Goal: Transaction & Acquisition: Purchase product/service

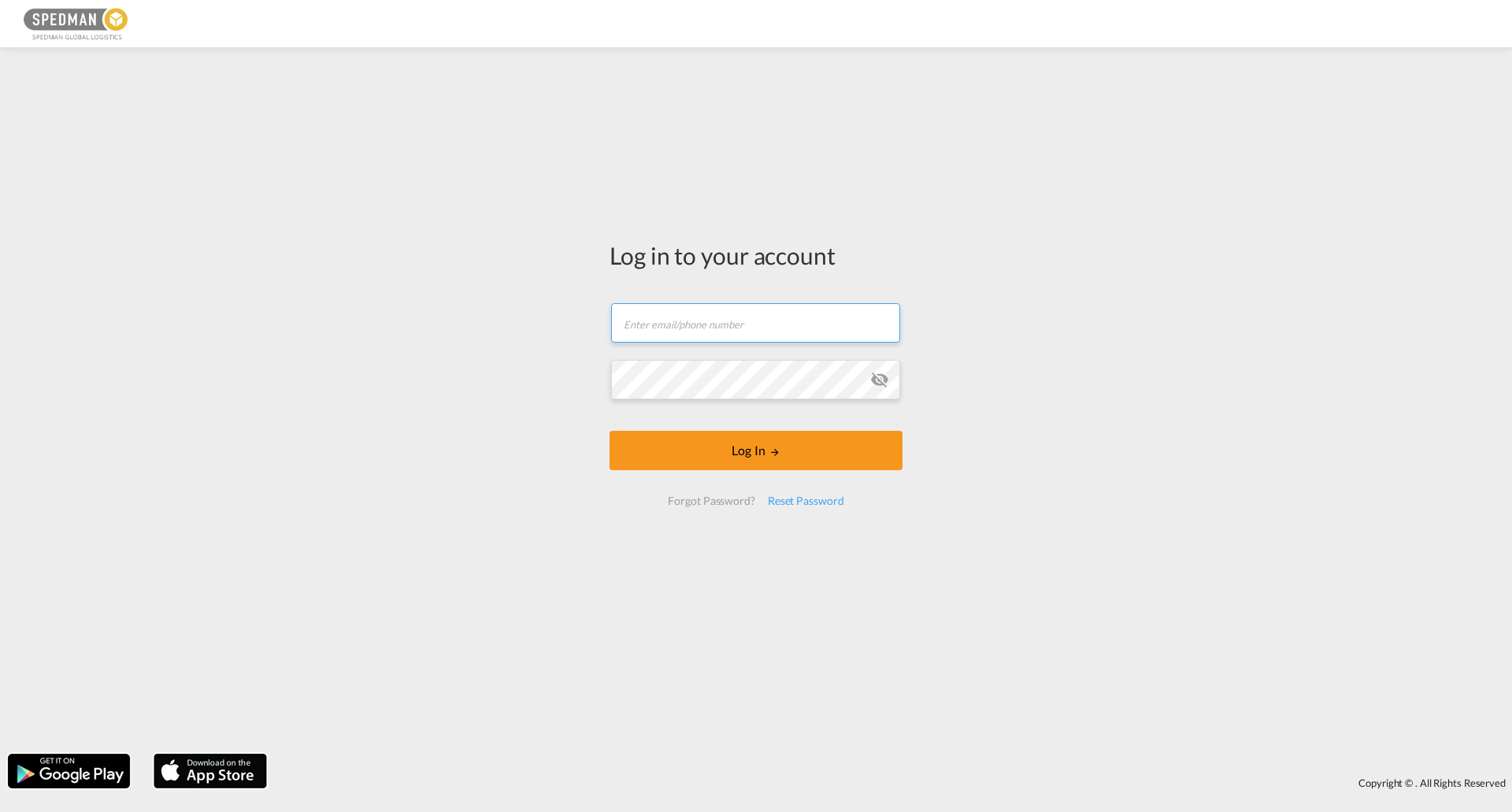
drag, startPoint x: 751, startPoint y: 335, endPoint x: 760, endPoint y: 342, distance: 11.4
click at [751, 335] on input "text" at bounding box center [756, 323] width 289 height 39
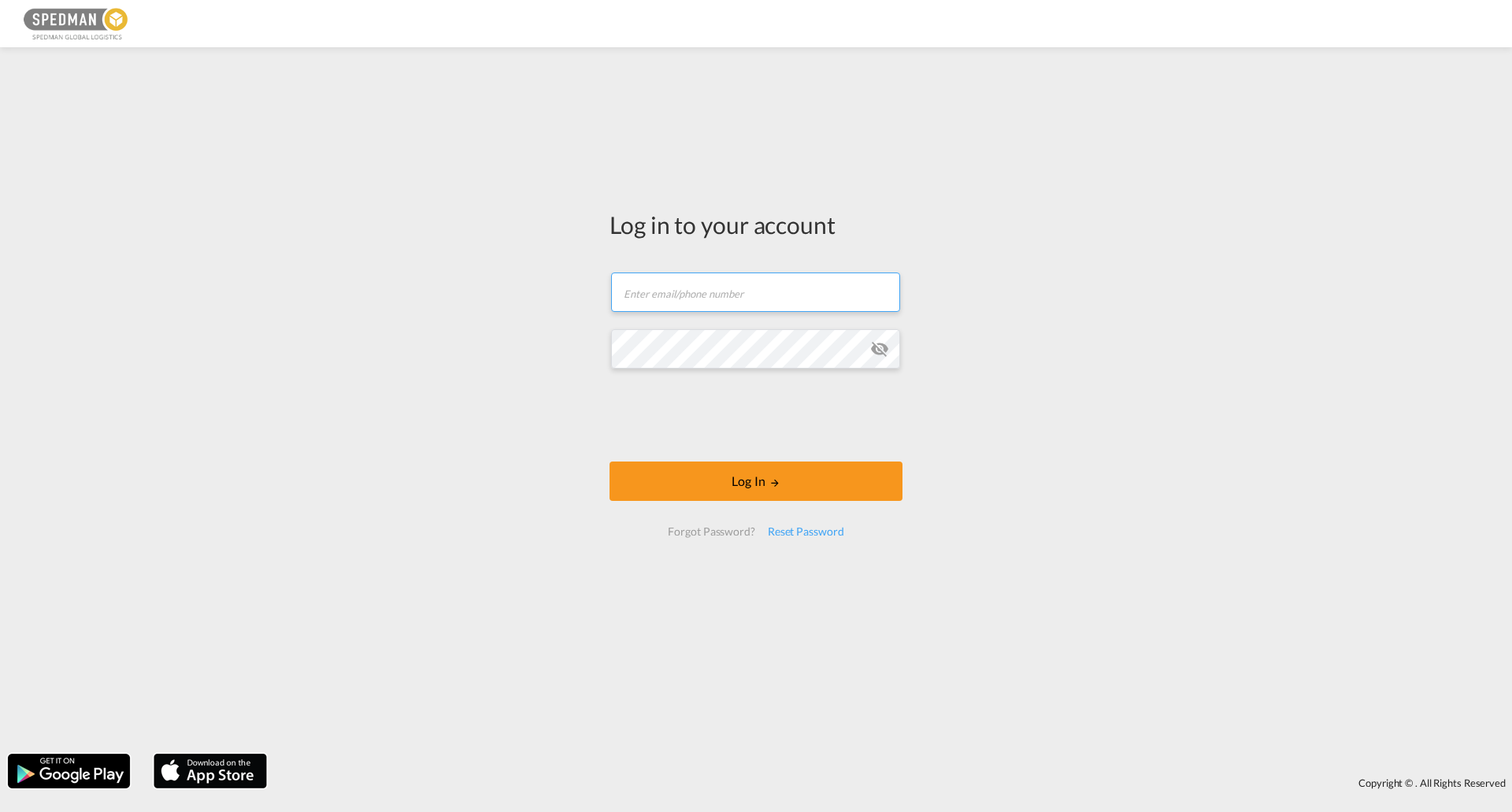
click at [713, 295] on input "text" at bounding box center [756, 292] width 289 height 39
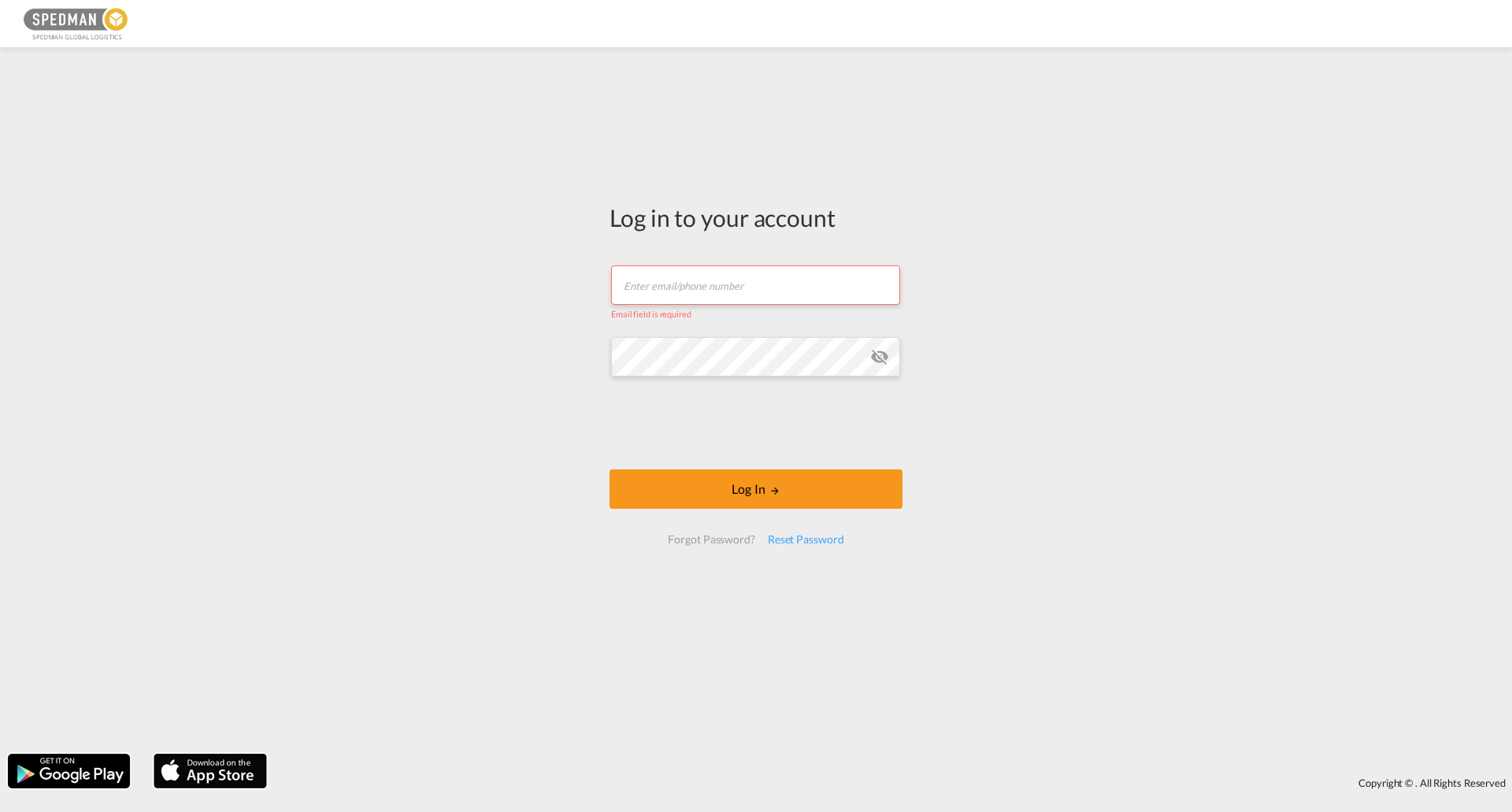
type input "carolina.sjoberg@spedman.se"
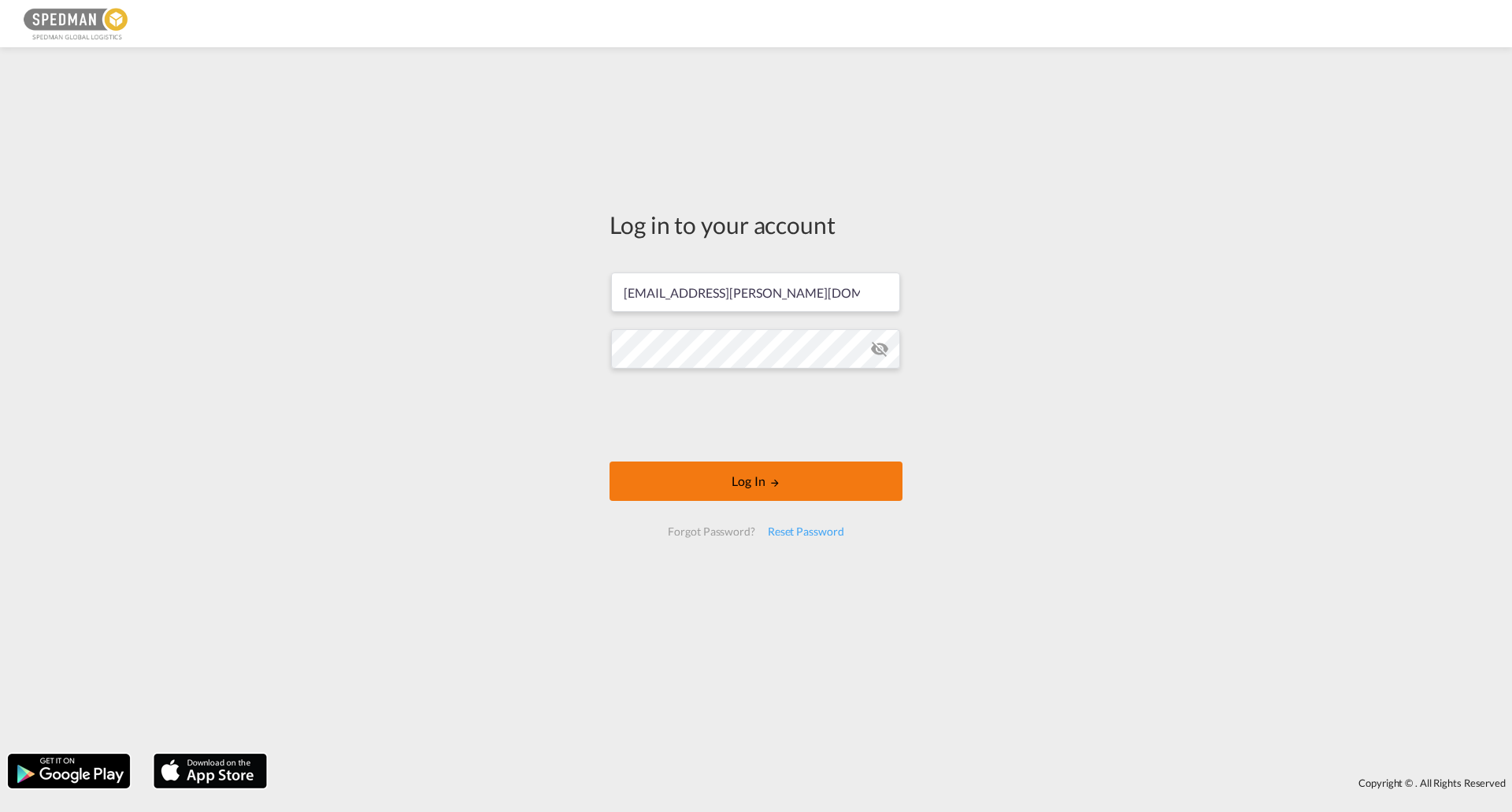
click at [877, 497] on button "Log In" at bounding box center [756, 481] width 293 height 39
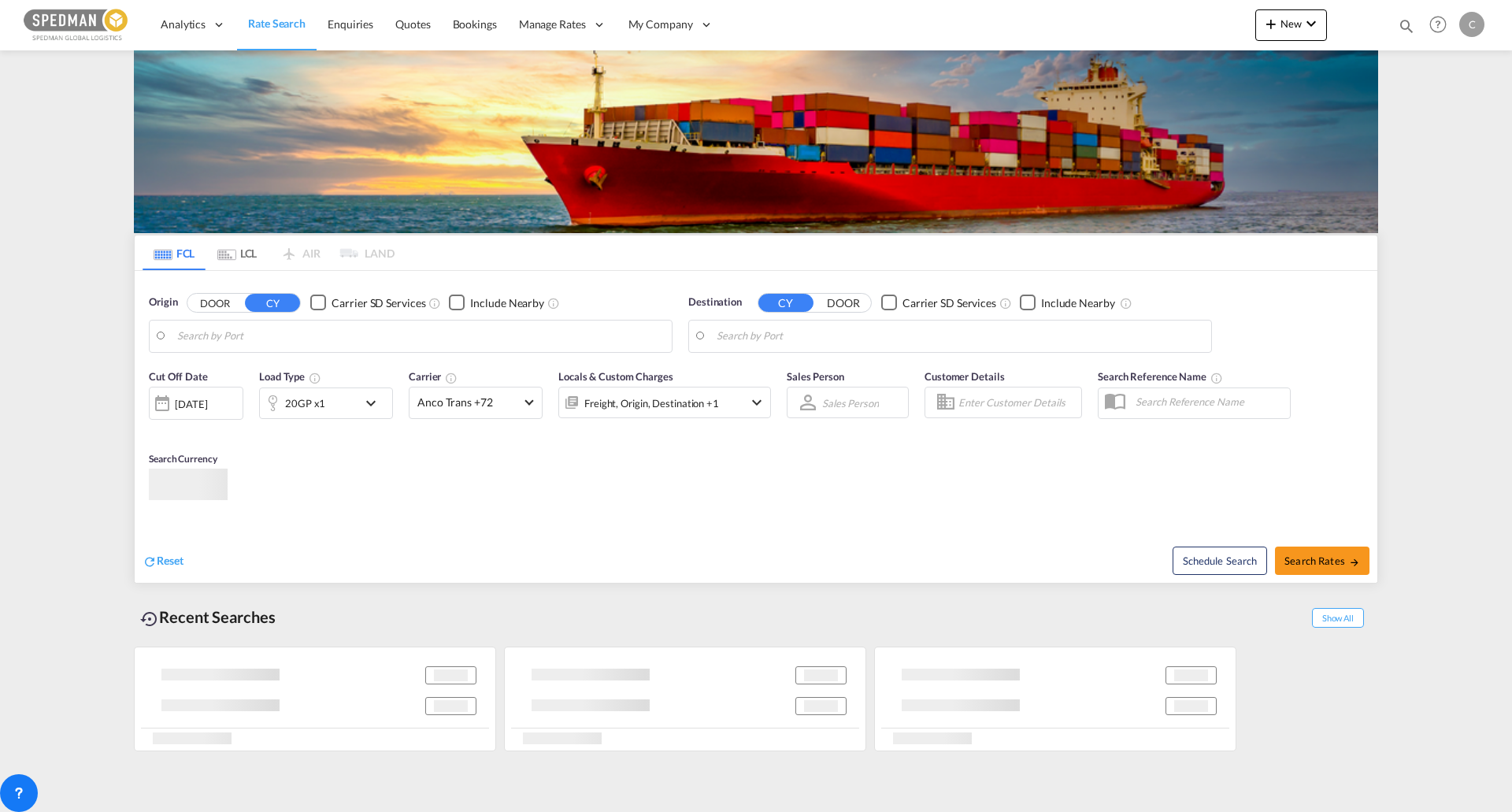
type input "Gothenburg (Goteborg), SEGOT"
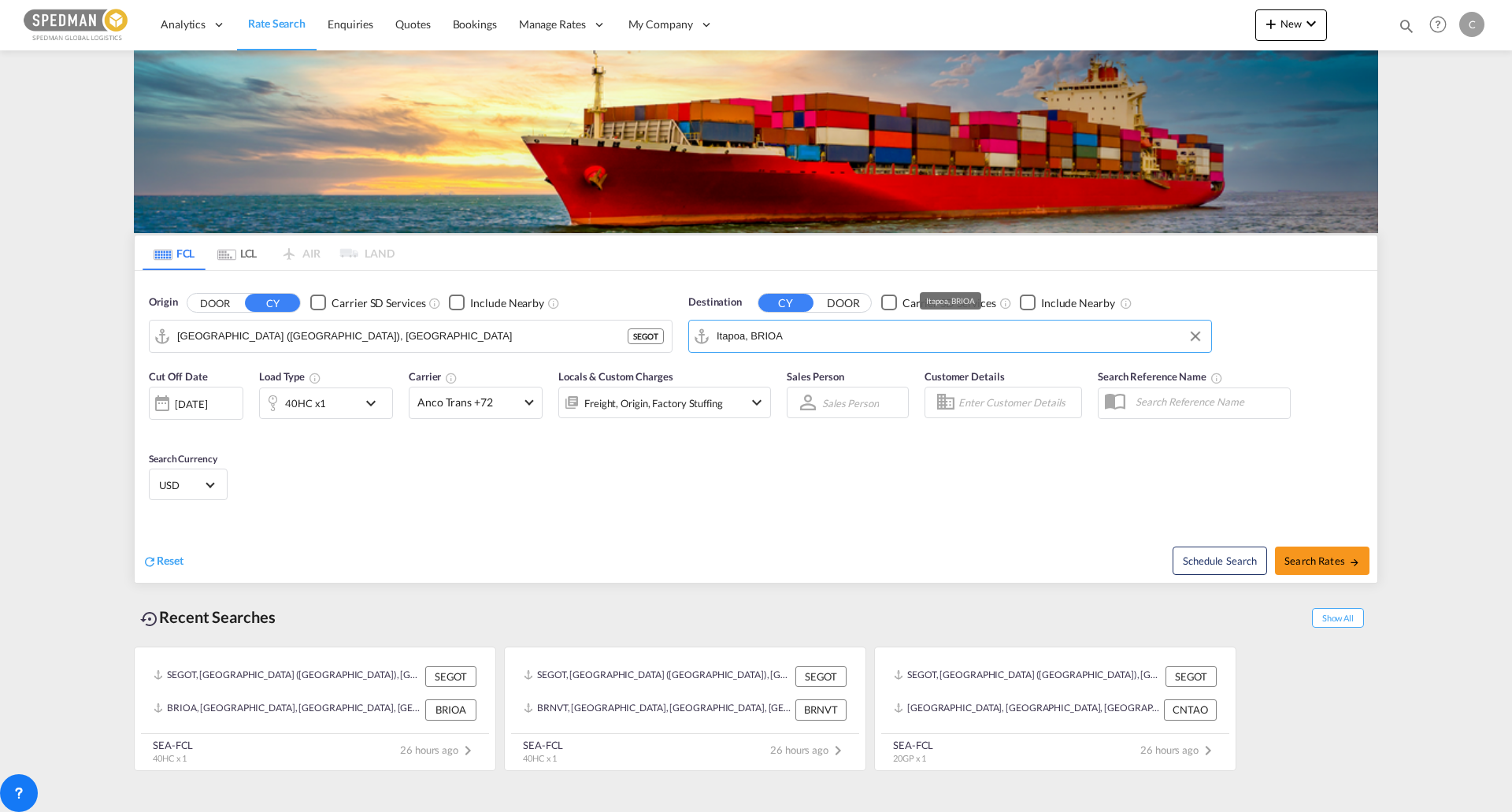
click at [820, 336] on input "Itapoa, BRIOA" at bounding box center [960, 336] width 486 height 24
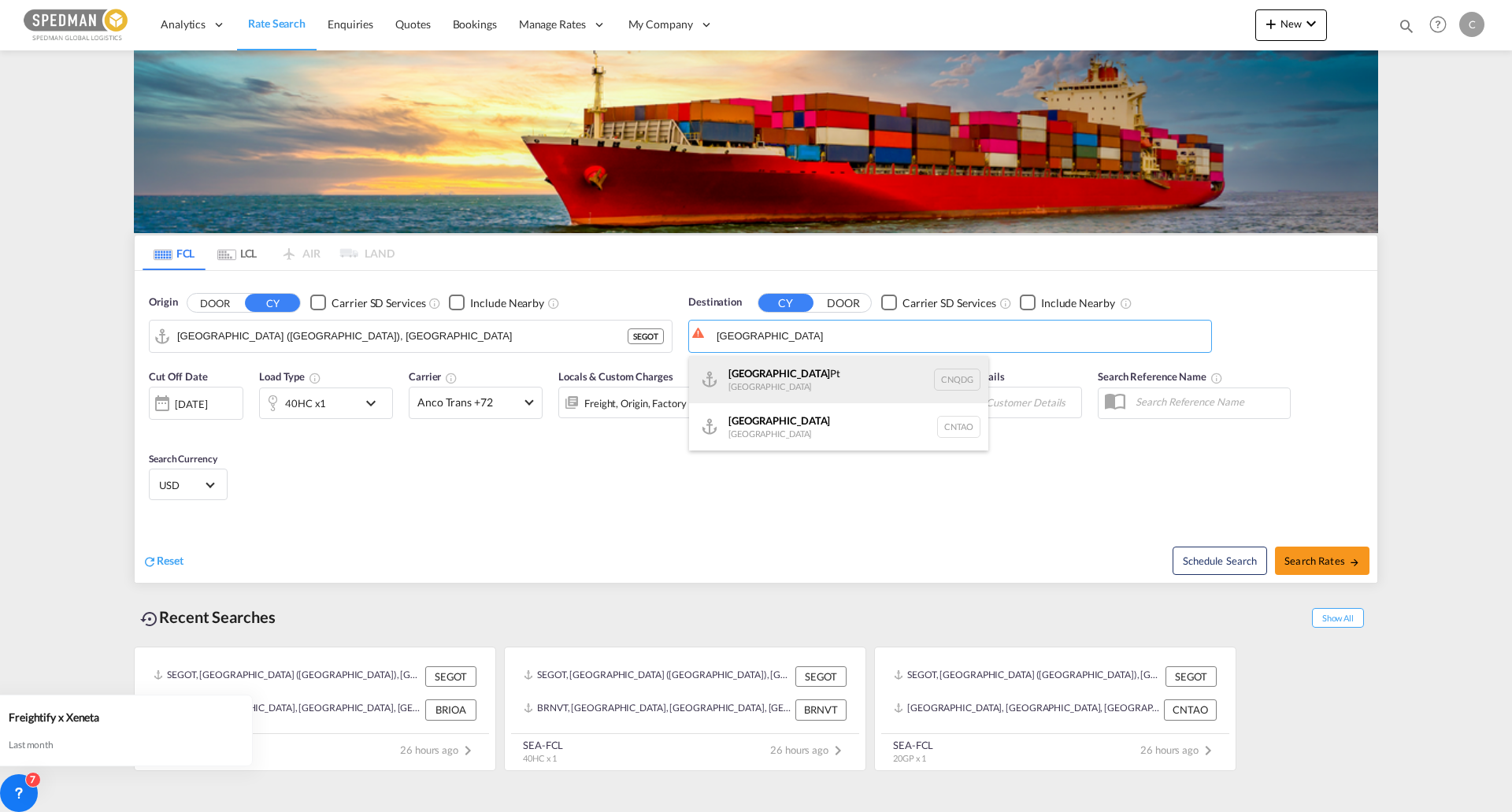
click at [816, 402] on div "Qingdao Pt China CNQDG" at bounding box center [838, 379] width 299 height 47
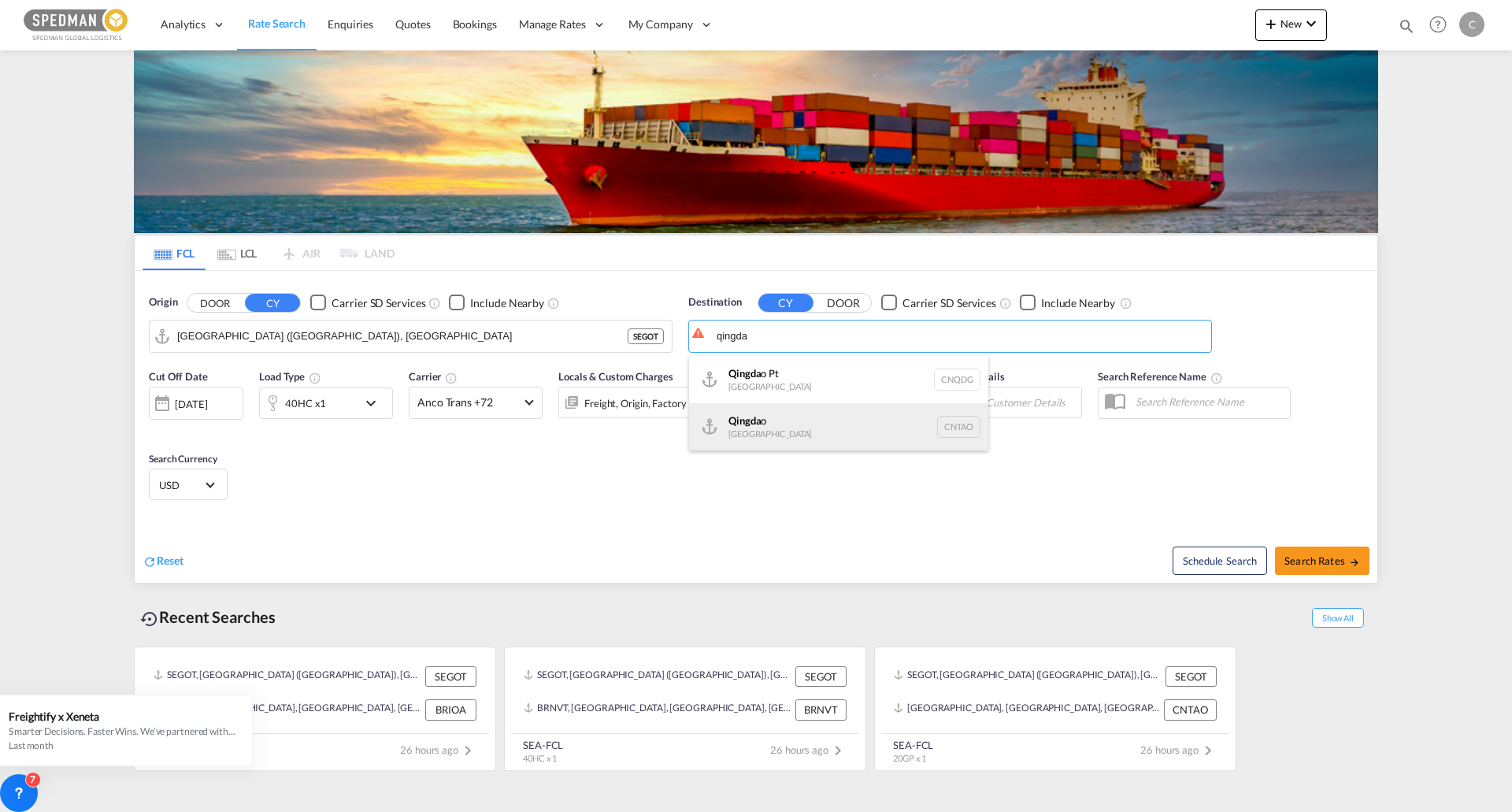
click at [865, 416] on div "Qingda o China CNTAO" at bounding box center [838, 427] width 299 height 47
type input "Qingdao, CNTAO"
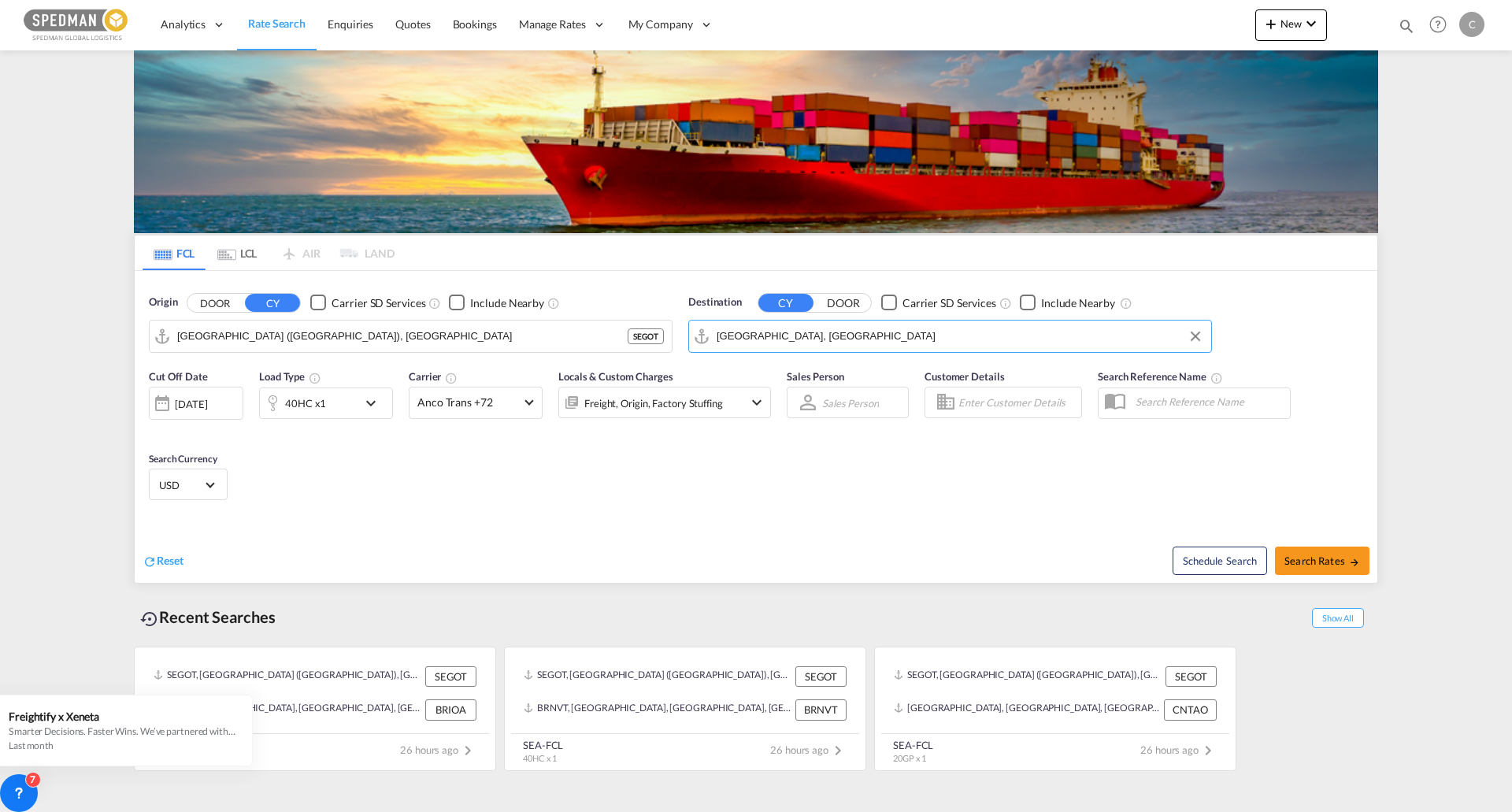
click at [353, 413] on div "40HC x1" at bounding box center [308, 403] width 98 height 32
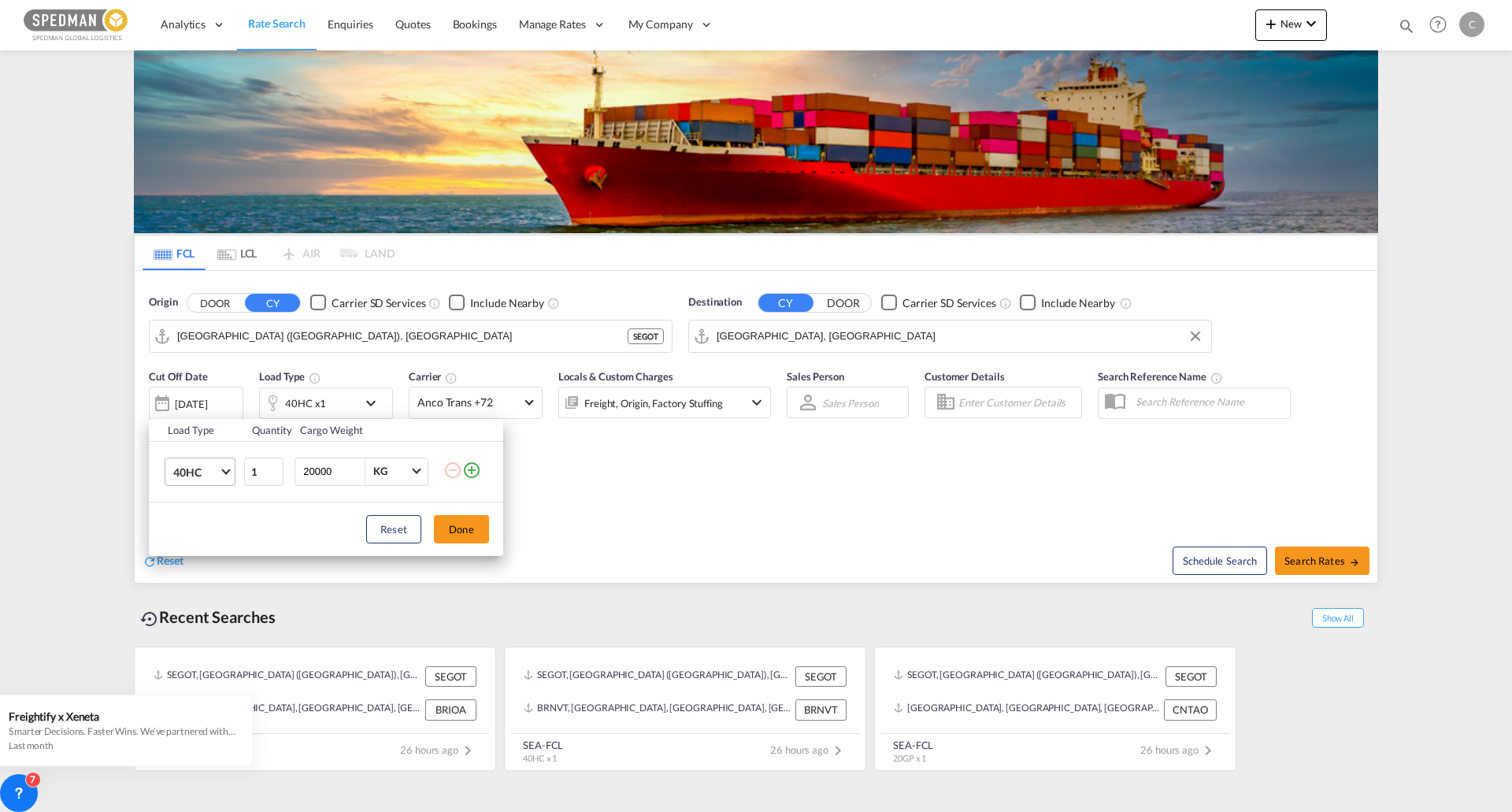
click at [226, 479] on md-select-value "40HC" at bounding box center [202, 472] width 63 height 27
click at [224, 382] on md-option "20GP" at bounding box center [214, 396] width 107 height 38
click at [454, 532] on button "Done" at bounding box center [462, 529] width 55 height 29
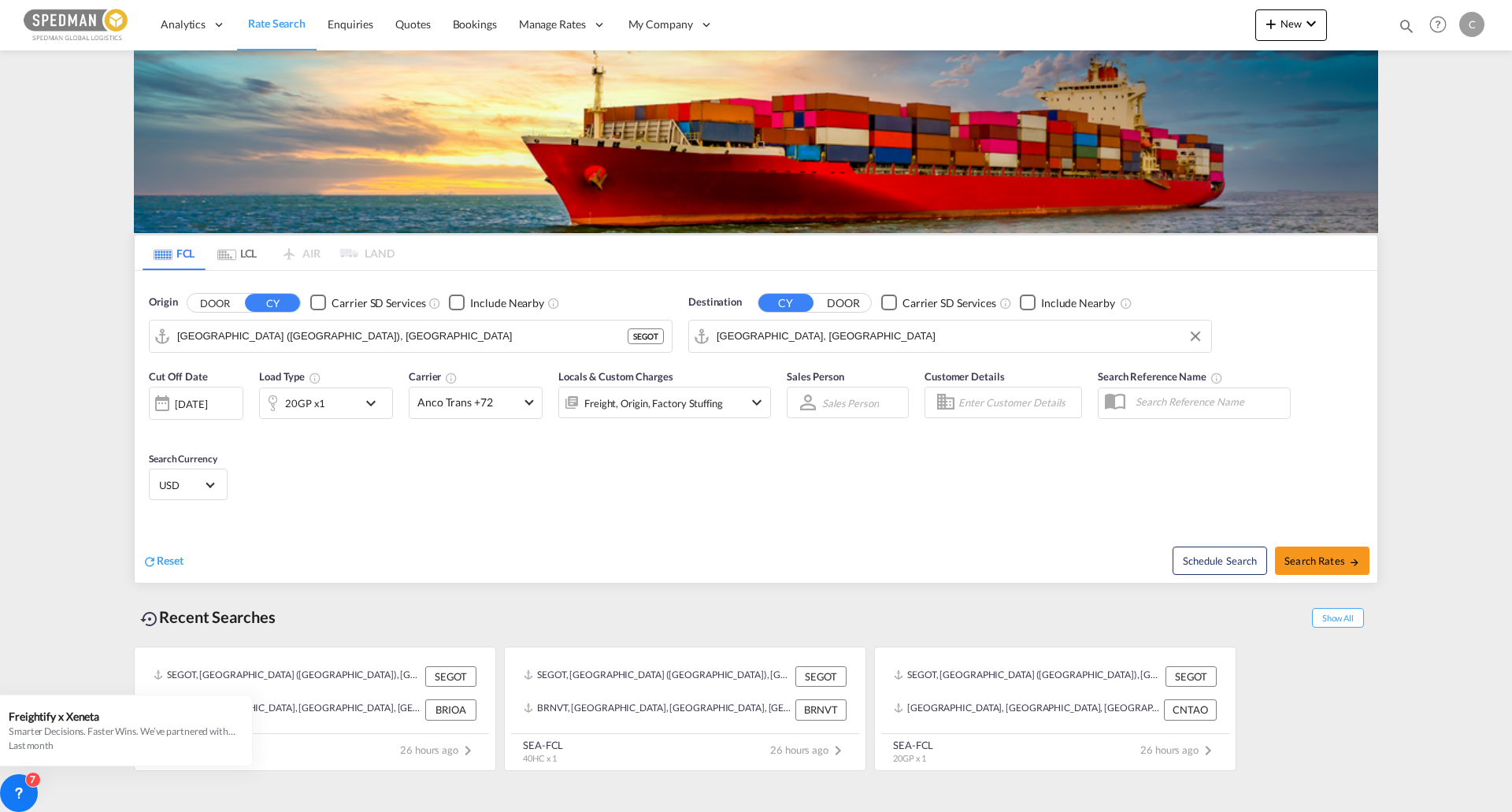
click at [216, 414] on div "[DATE]" at bounding box center [196, 403] width 95 height 33
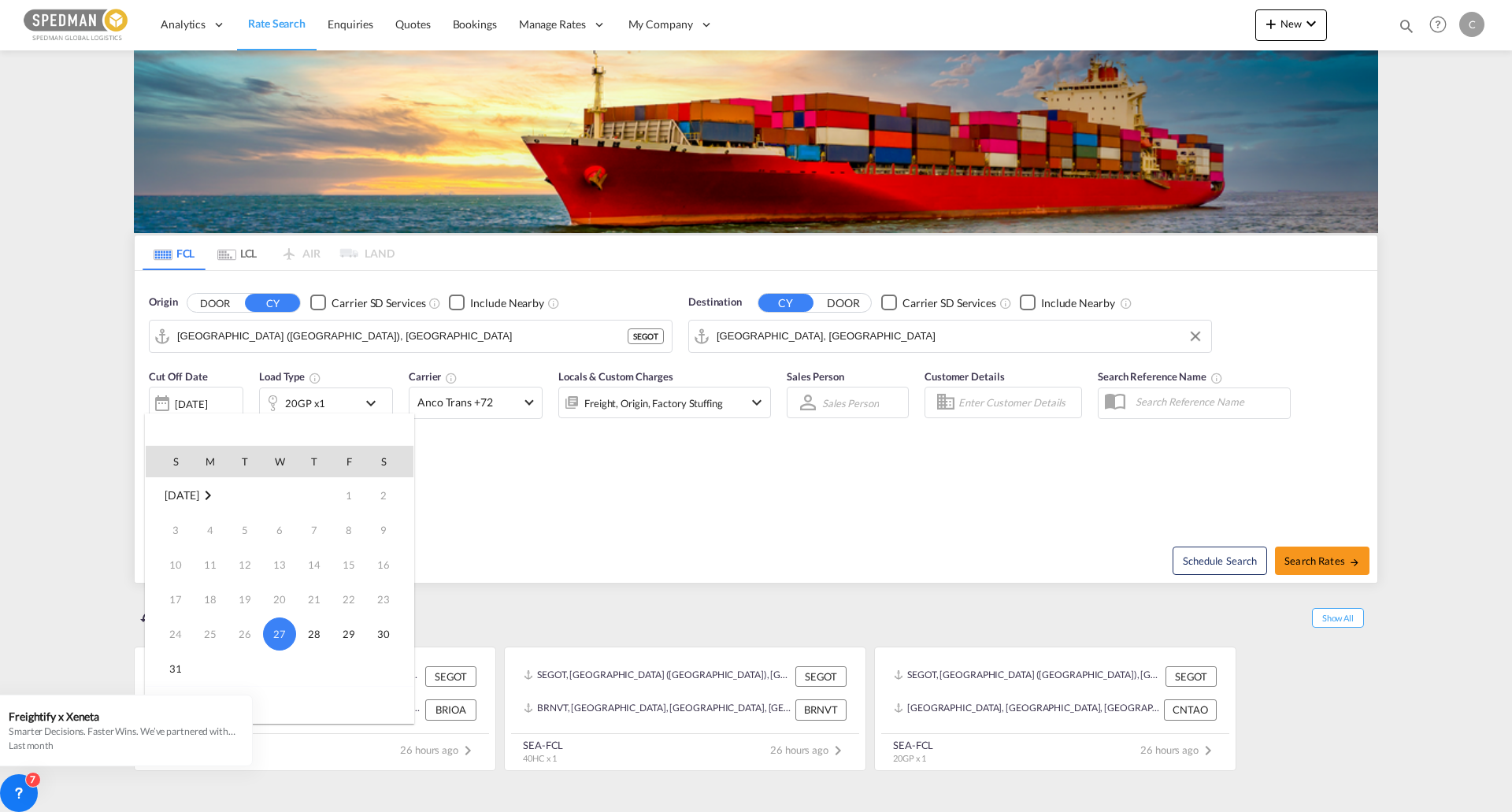
click at [217, 501] on md-icon "August 2025" at bounding box center [207, 495] width 19 height 19
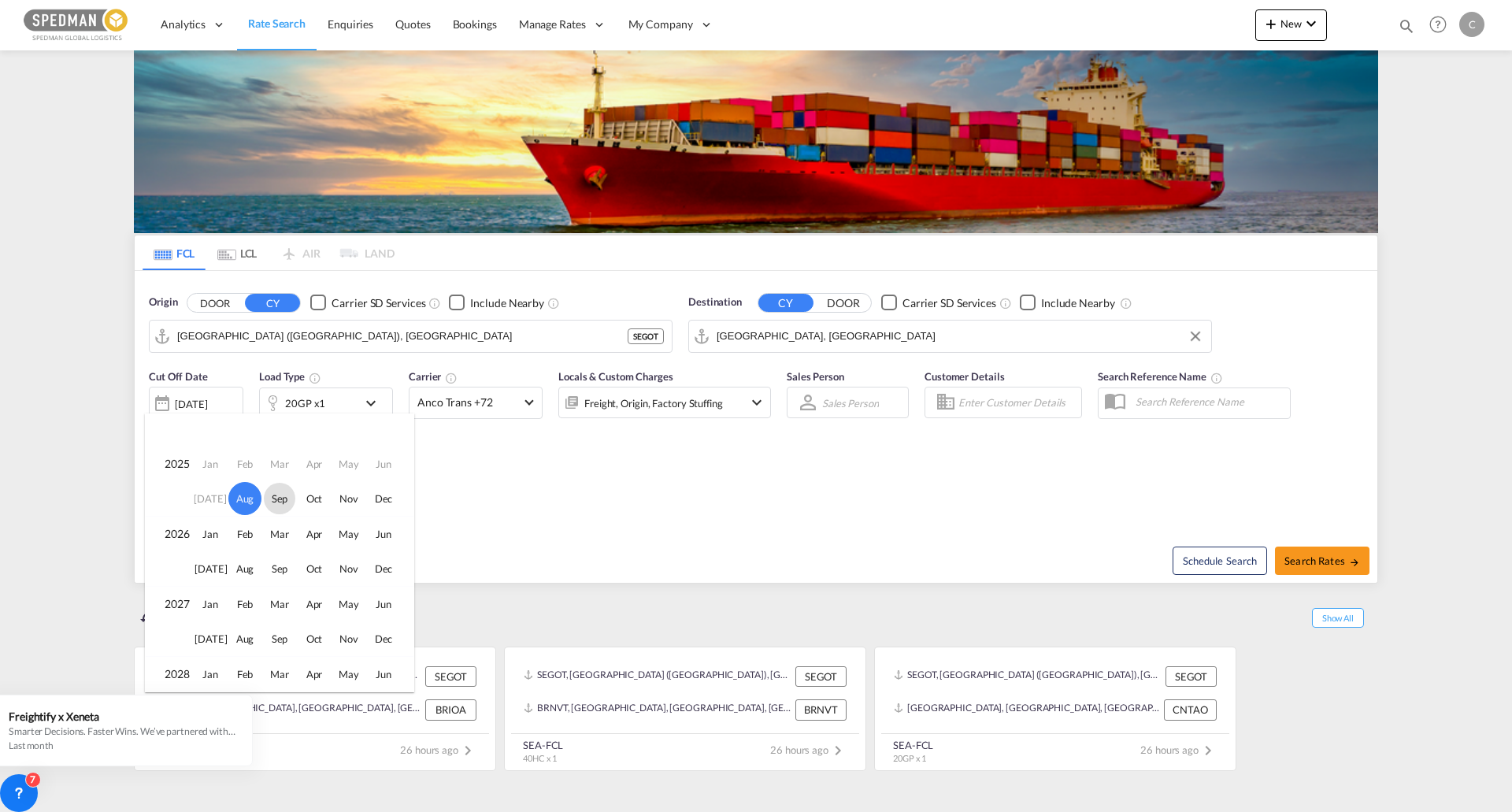
click at [286, 504] on span "Sep" at bounding box center [279, 499] width 32 height 32
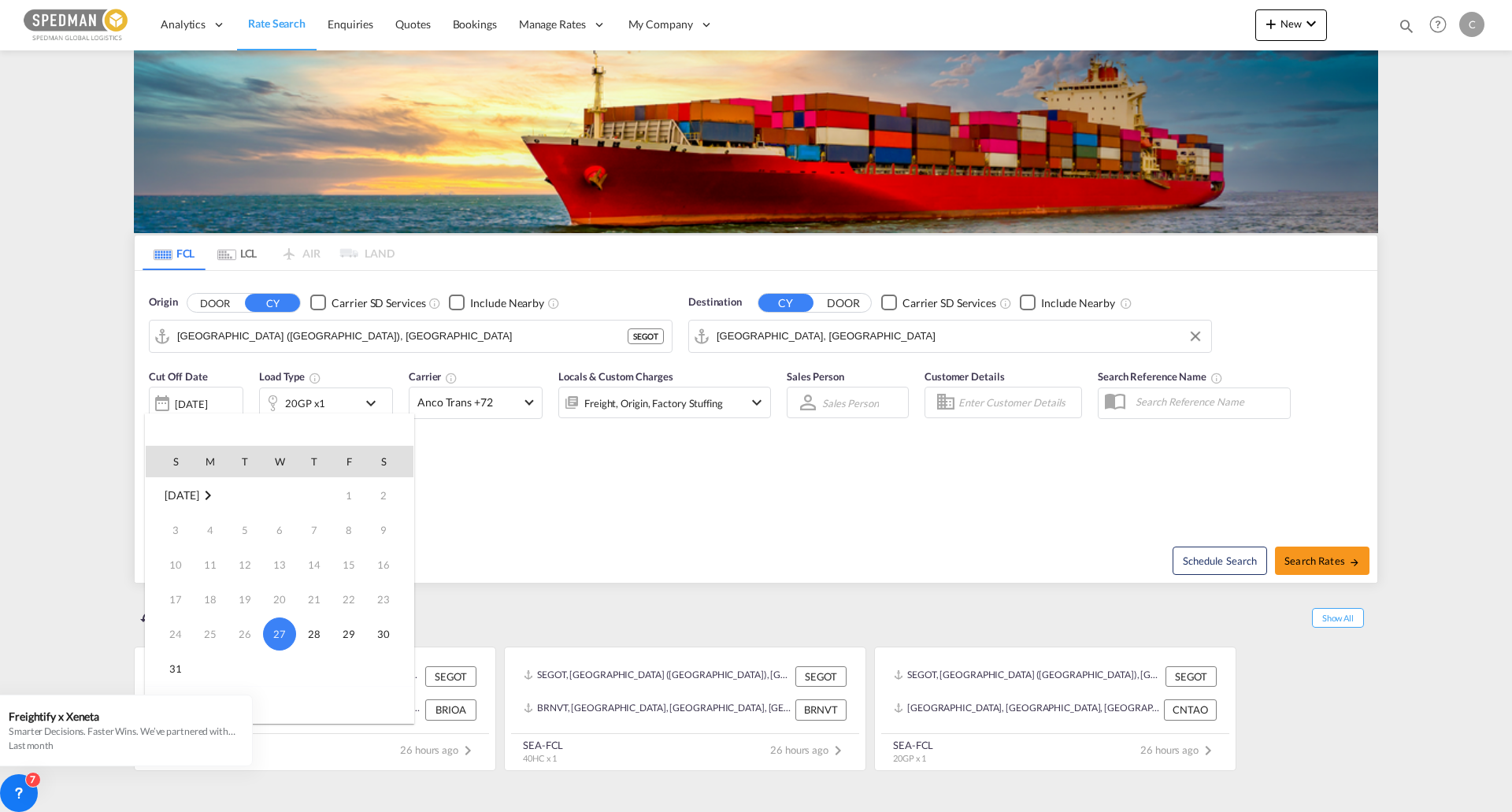
scroll to position [209, 0]
click at [220, 526] on span "1" at bounding box center [210, 530] width 32 height 32
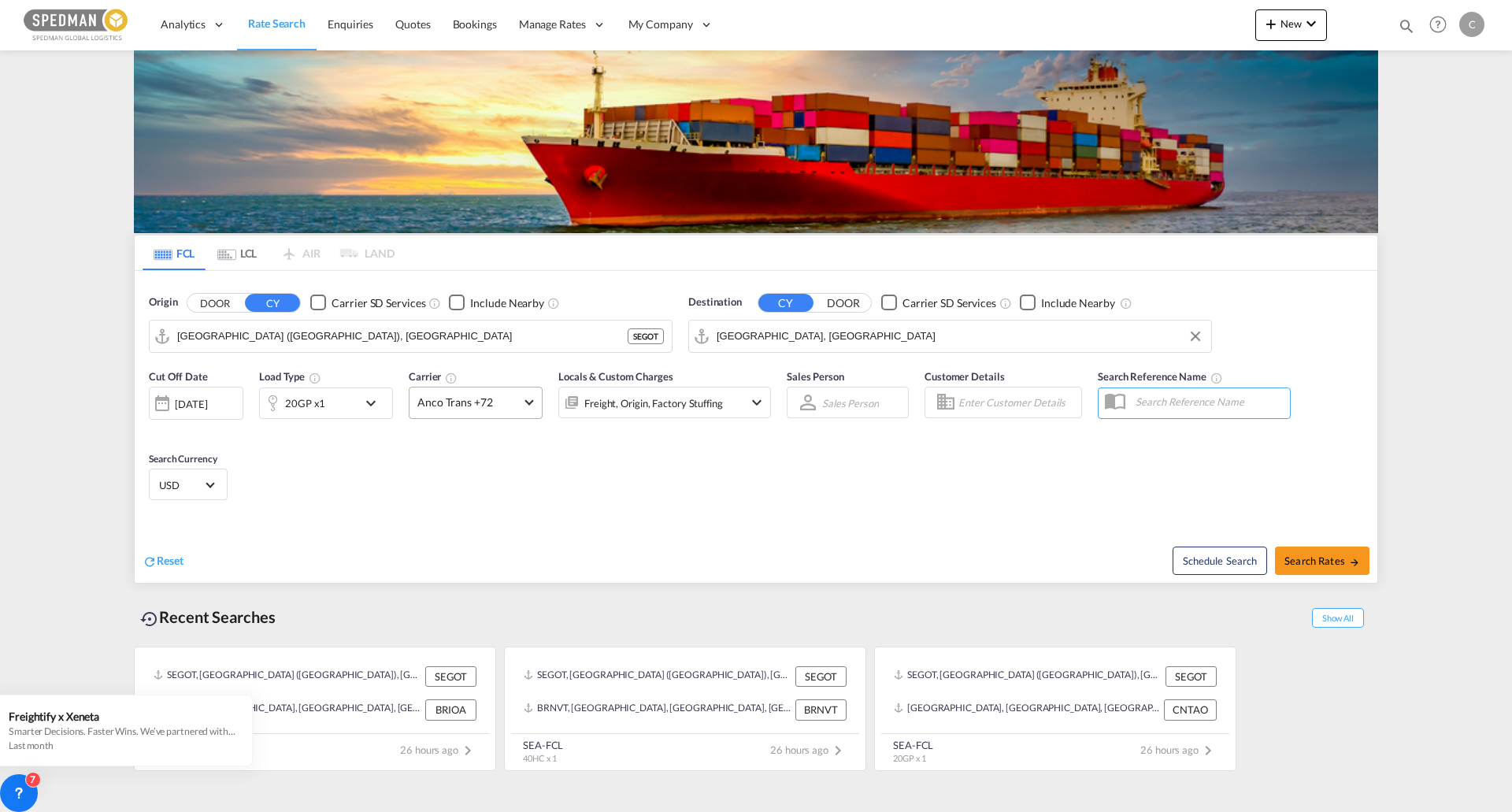
click at [513, 415] on md-select-value "Anco Trans +72" at bounding box center [476, 403] width 132 height 31
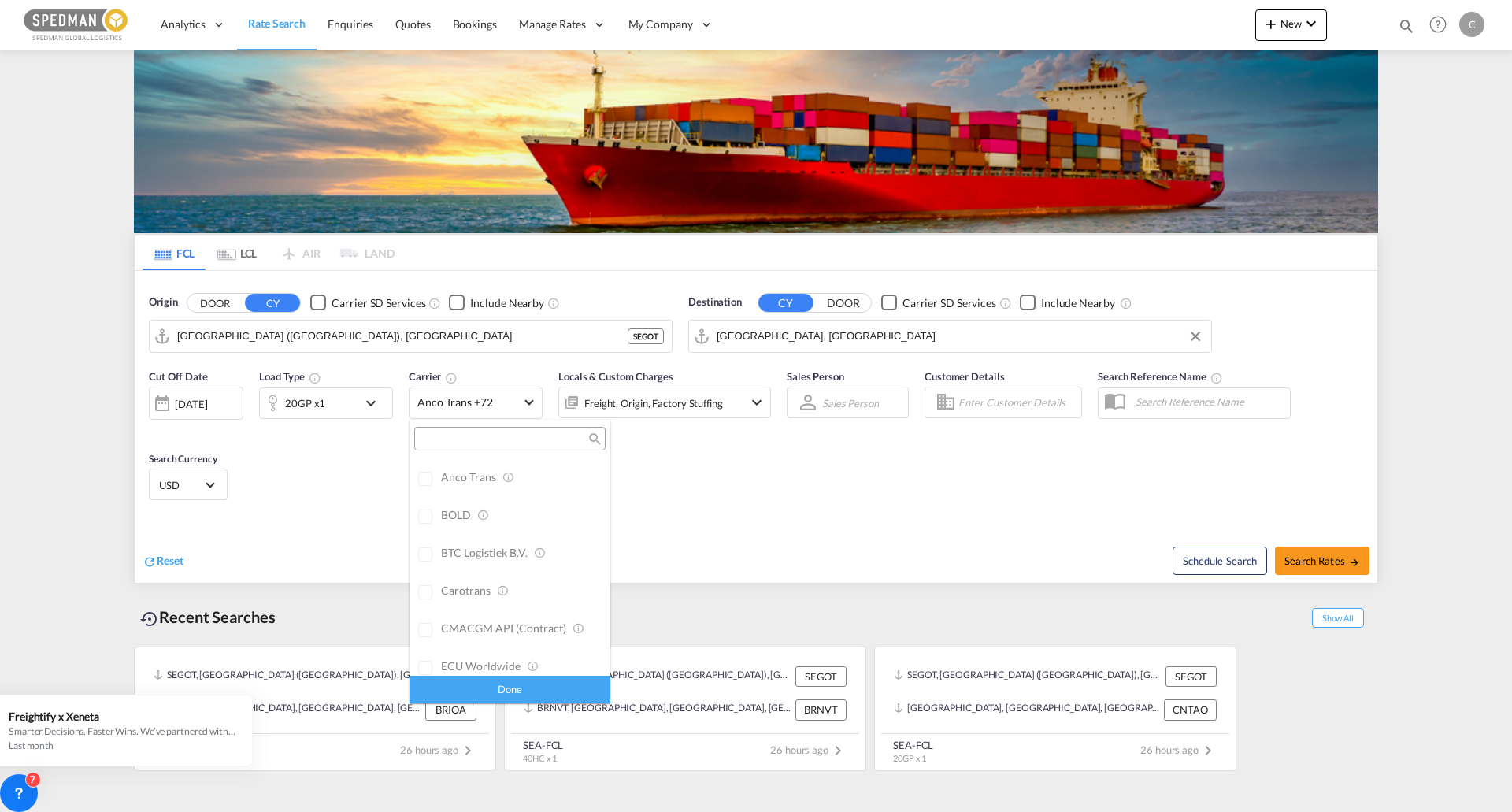
scroll to position [0, 0]
click at [570, 476] on div "All (33)" at bounding box center [587, 473] width 33 height 16
click at [569, 686] on div "Done" at bounding box center [510, 690] width 201 height 28
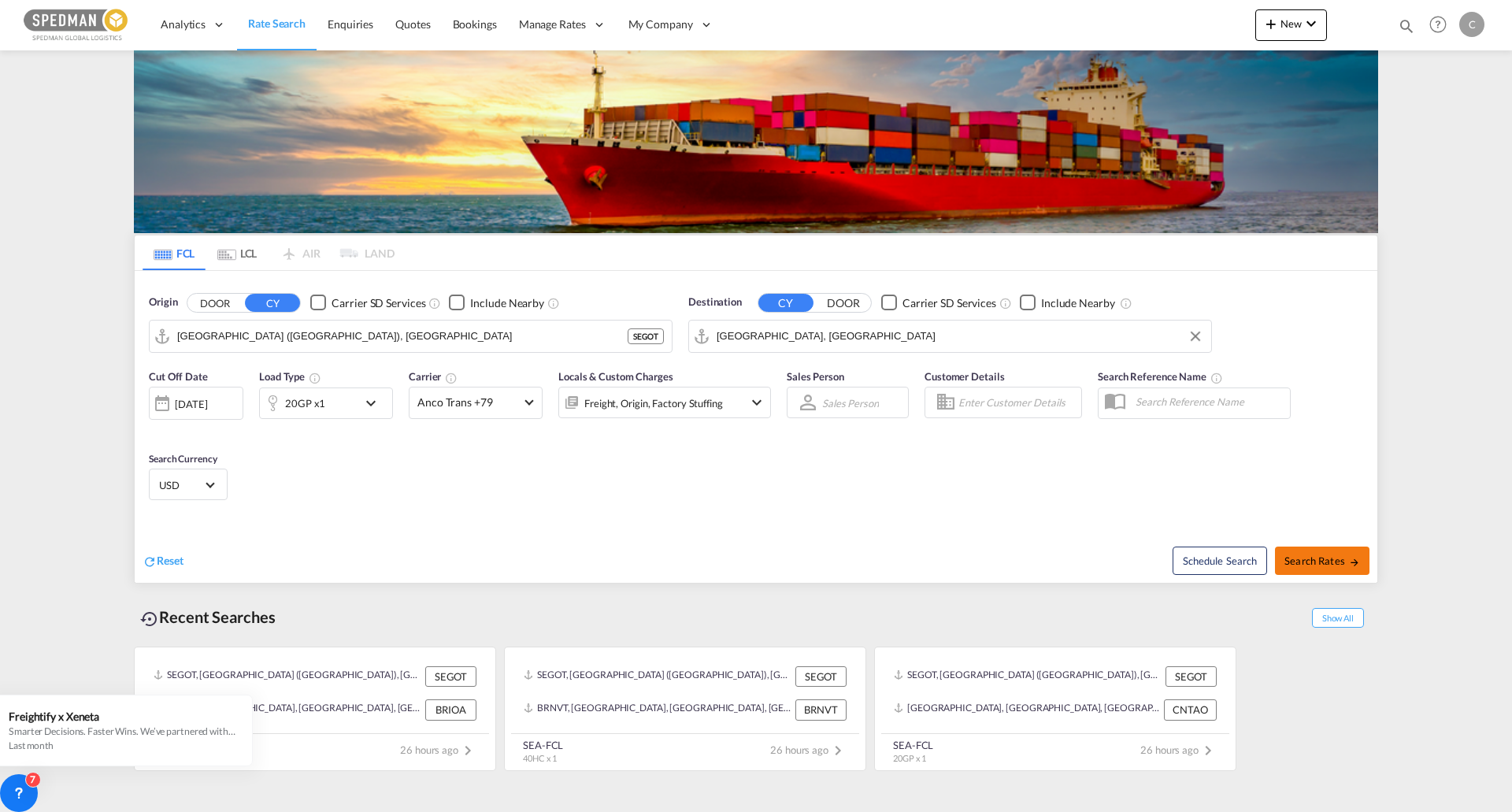
click at [1303, 554] on span "Search Rates" at bounding box center [1322, 560] width 76 height 12
type input "SEGOT to CNTAO / 1 Sep 2025"
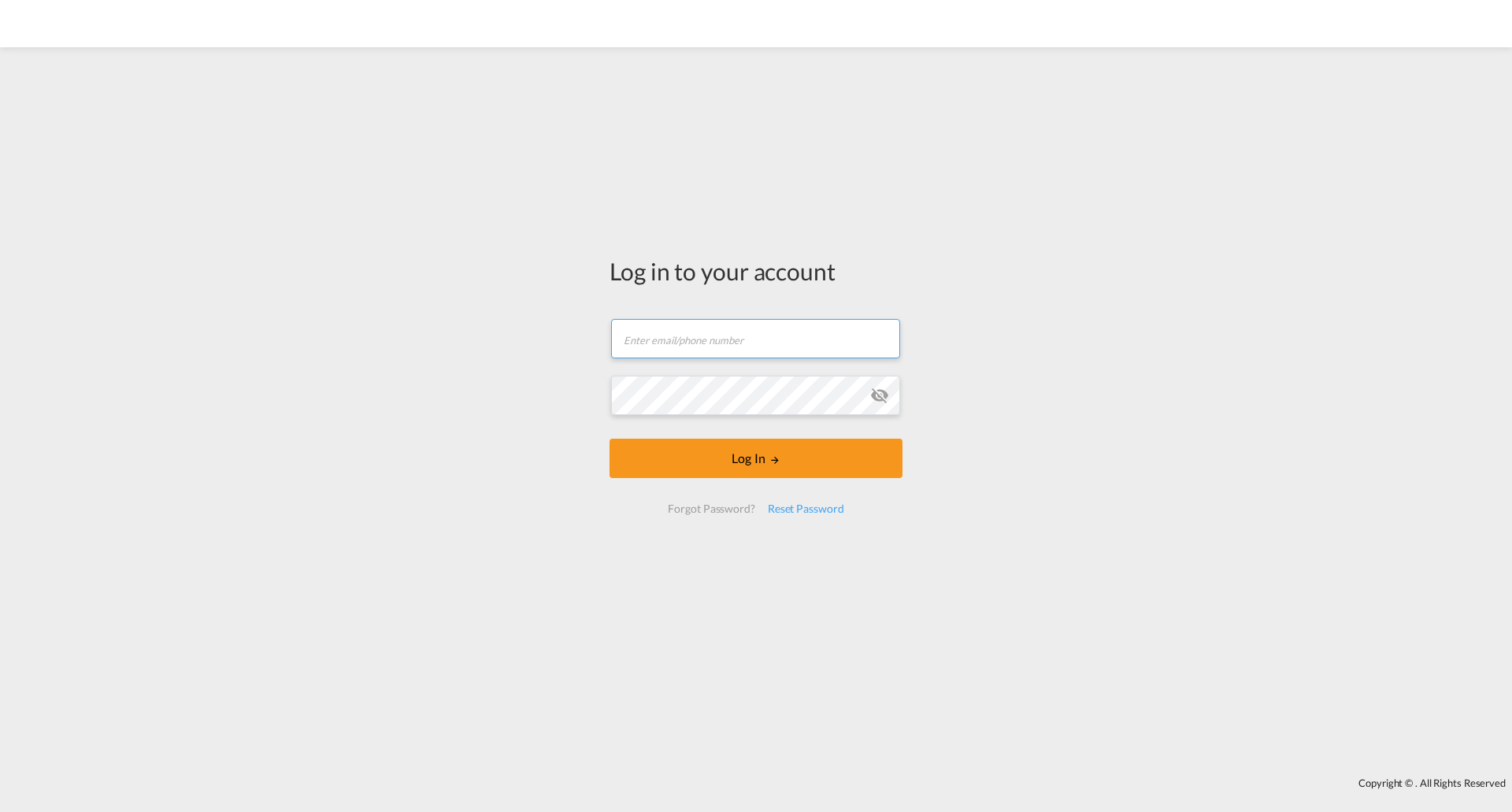
click at [690, 323] on input "text" at bounding box center [756, 339] width 289 height 39
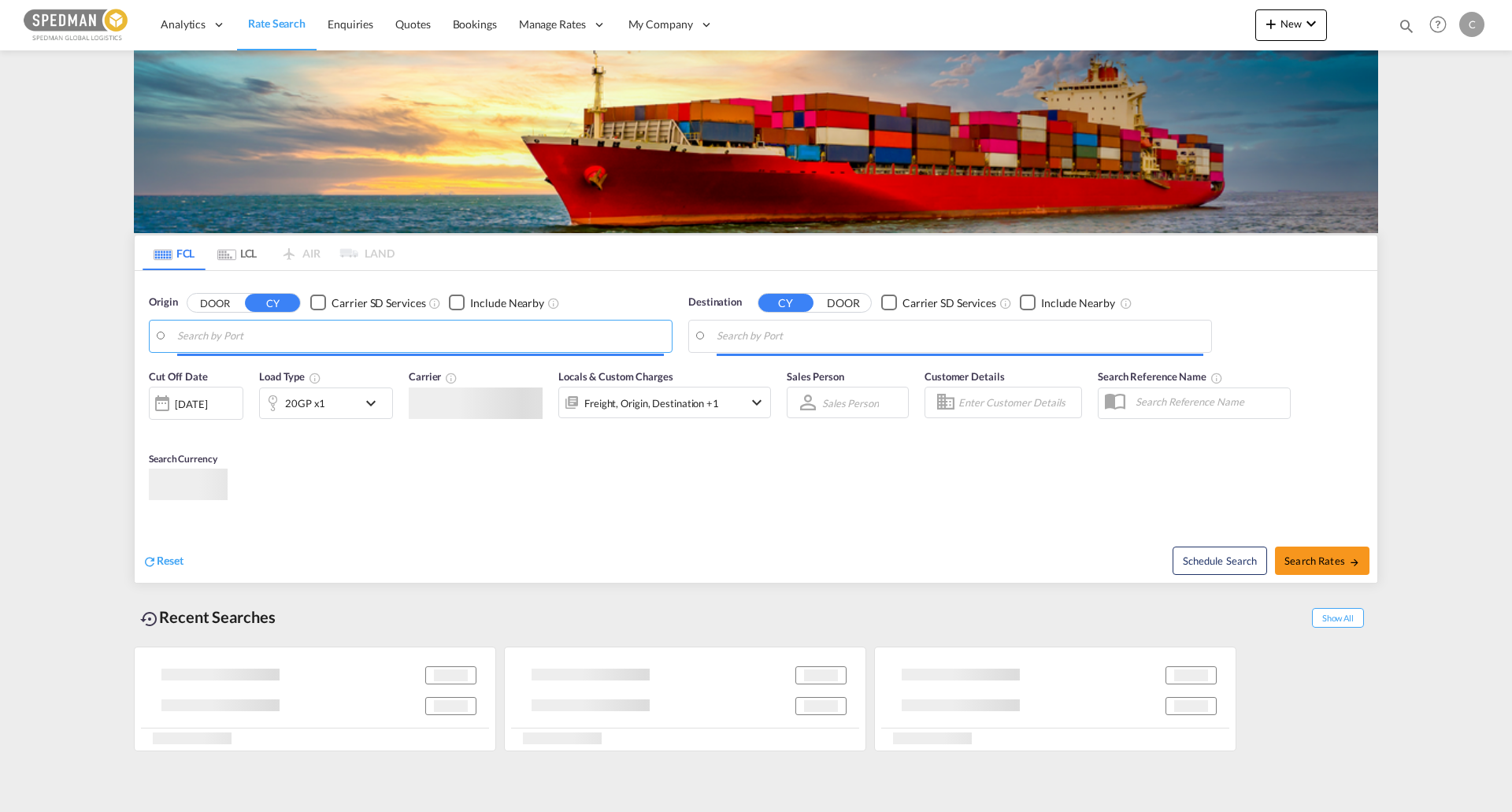
click at [386, 345] on input "Search by Port" at bounding box center [420, 336] width 486 height 24
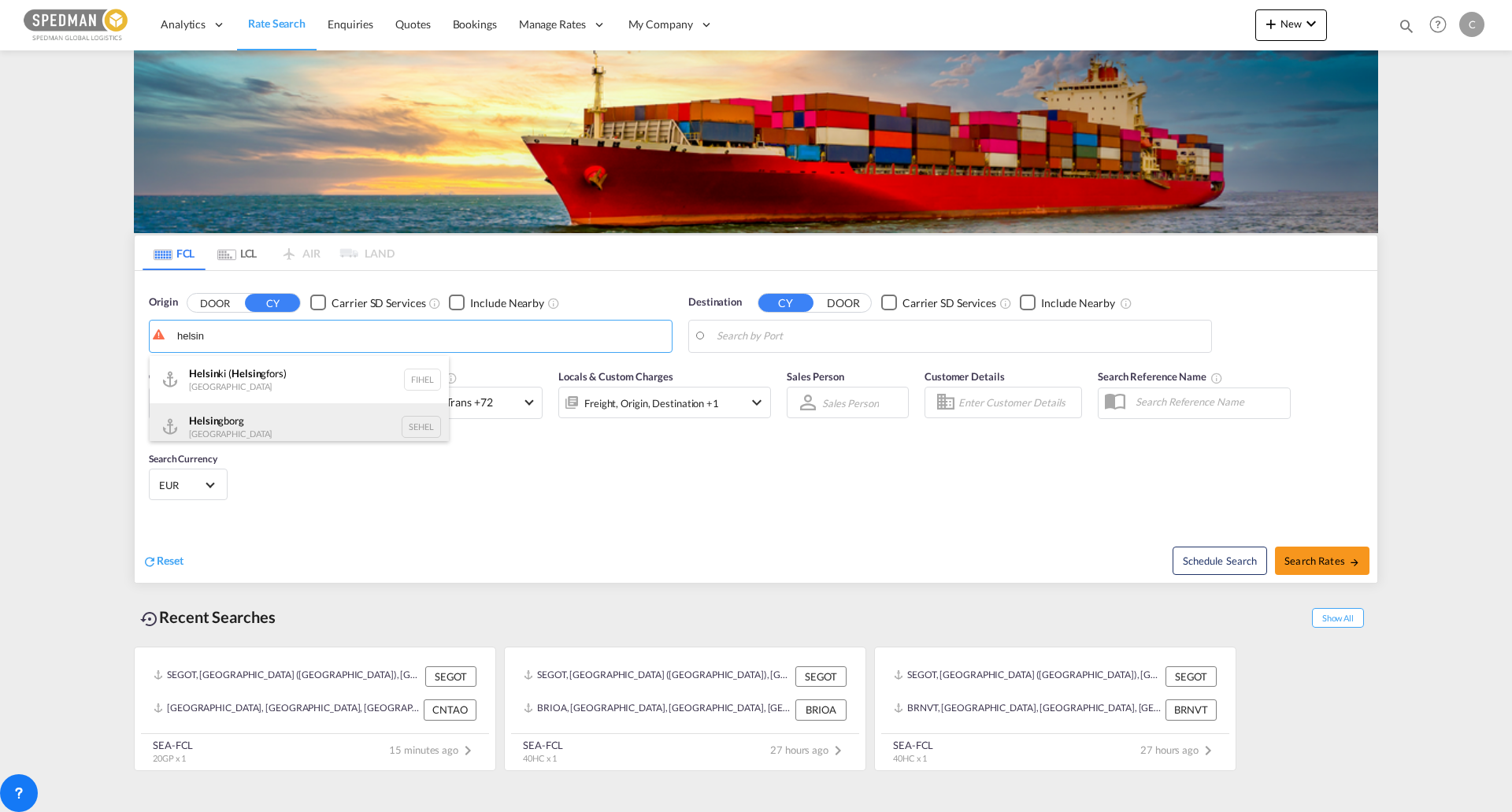
click at [304, 415] on div "Helsin gborg Sweden SEHEL" at bounding box center [299, 427] width 299 height 47
type input "[GEOGRAPHIC_DATA], [GEOGRAPHIC_DATA]"
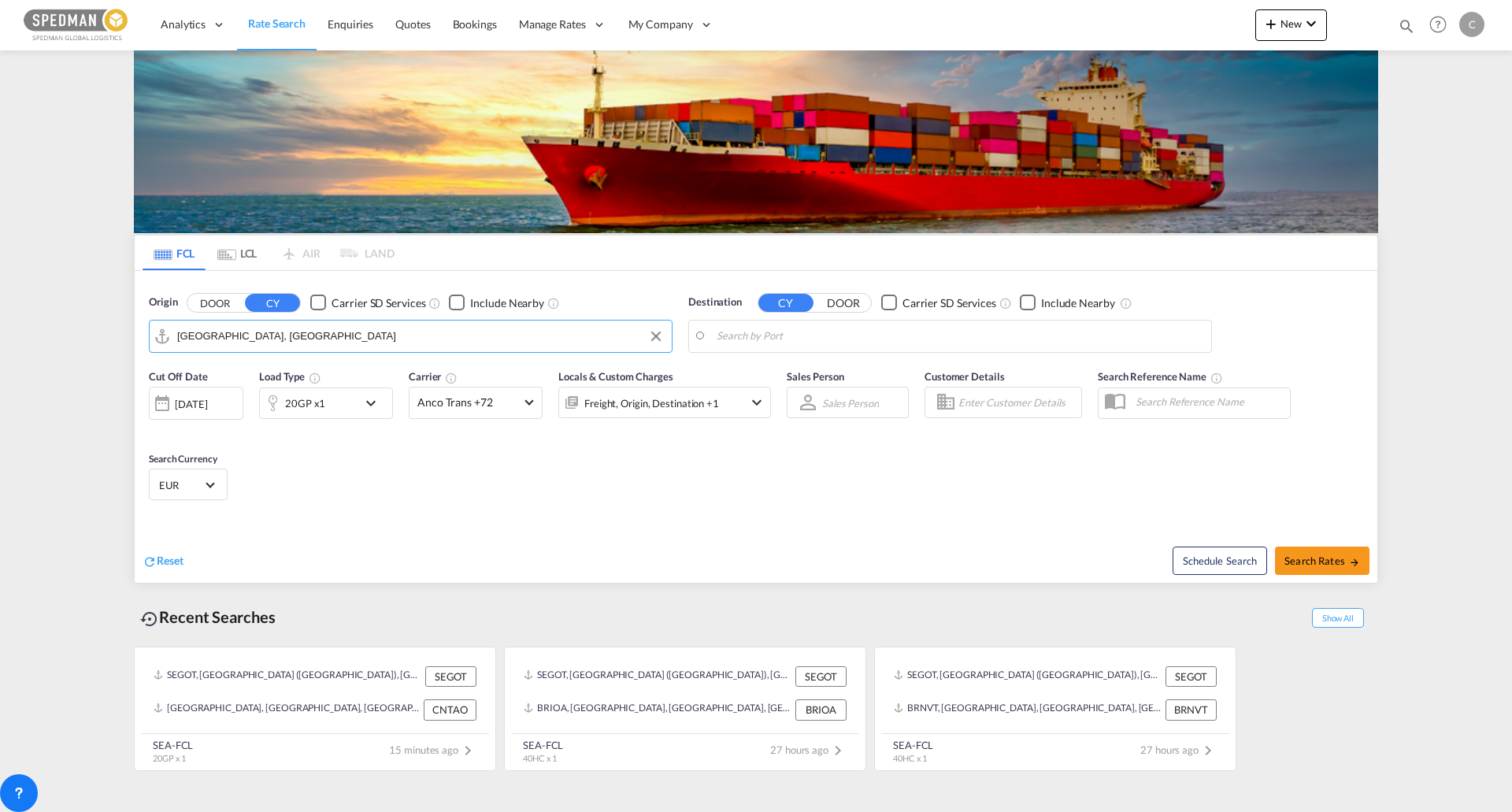
click at [806, 330] on body "Analytics Dashboard Rate Search Enquiries Quotes Bookings" at bounding box center [756, 406] width 1512 height 812
click at [808, 359] on div "Sohar [GEOGRAPHIC_DATA] [GEOGRAPHIC_DATA]" at bounding box center [838, 379] width 299 height 47
type input "Sohar, OMSOH"
click at [348, 397] on div "20GP x1" at bounding box center [308, 403] width 98 height 32
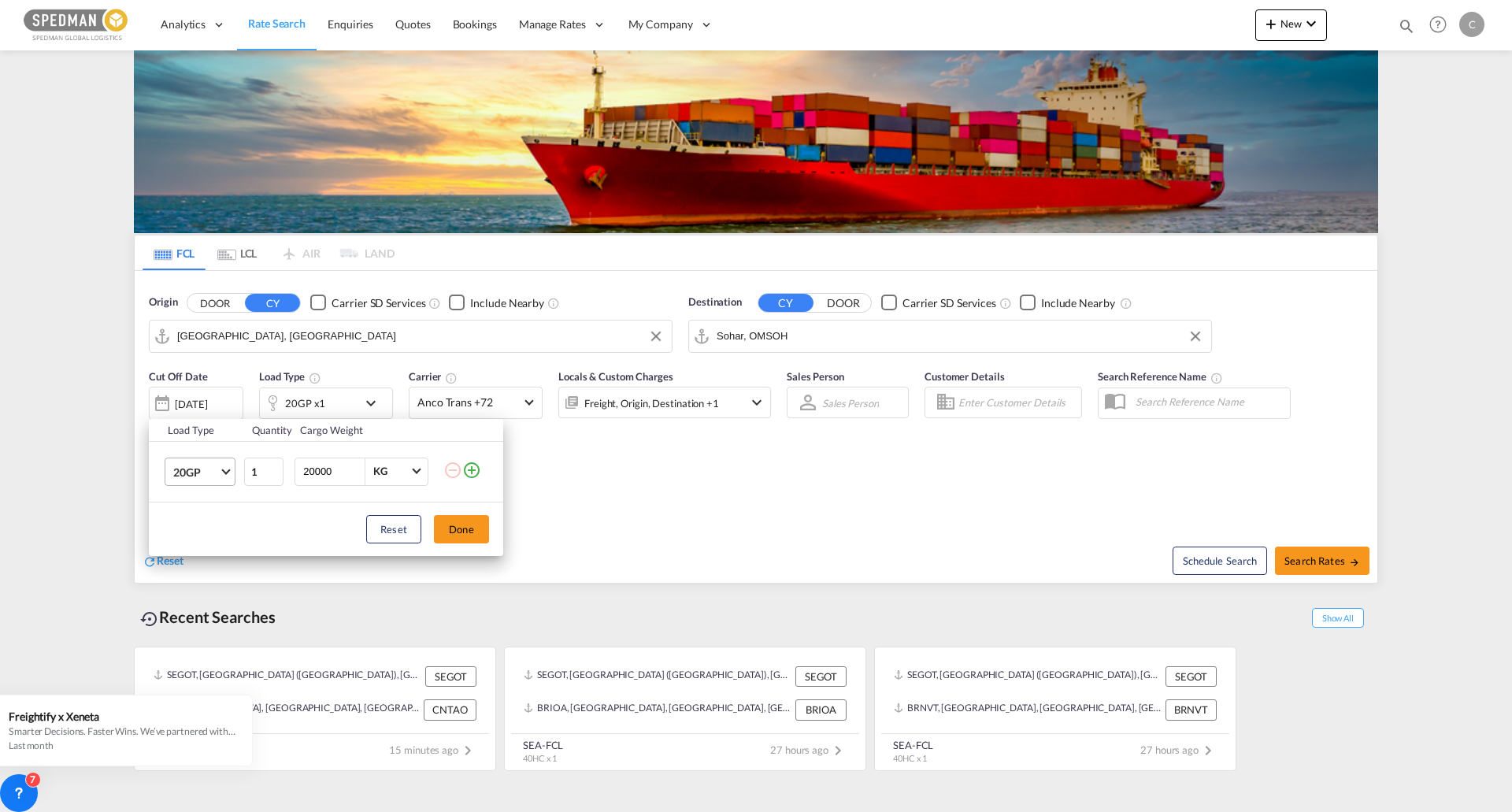
click at [202, 479] on span "20GP" at bounding box center [196, 472] width 46 height 16
click at [207, 518] on md-option "40GP" at bounding box center [214, 509] width 107 height 38
click at [467, 537] on button "Done" at bounding box center [462, 529] width 55 height 29
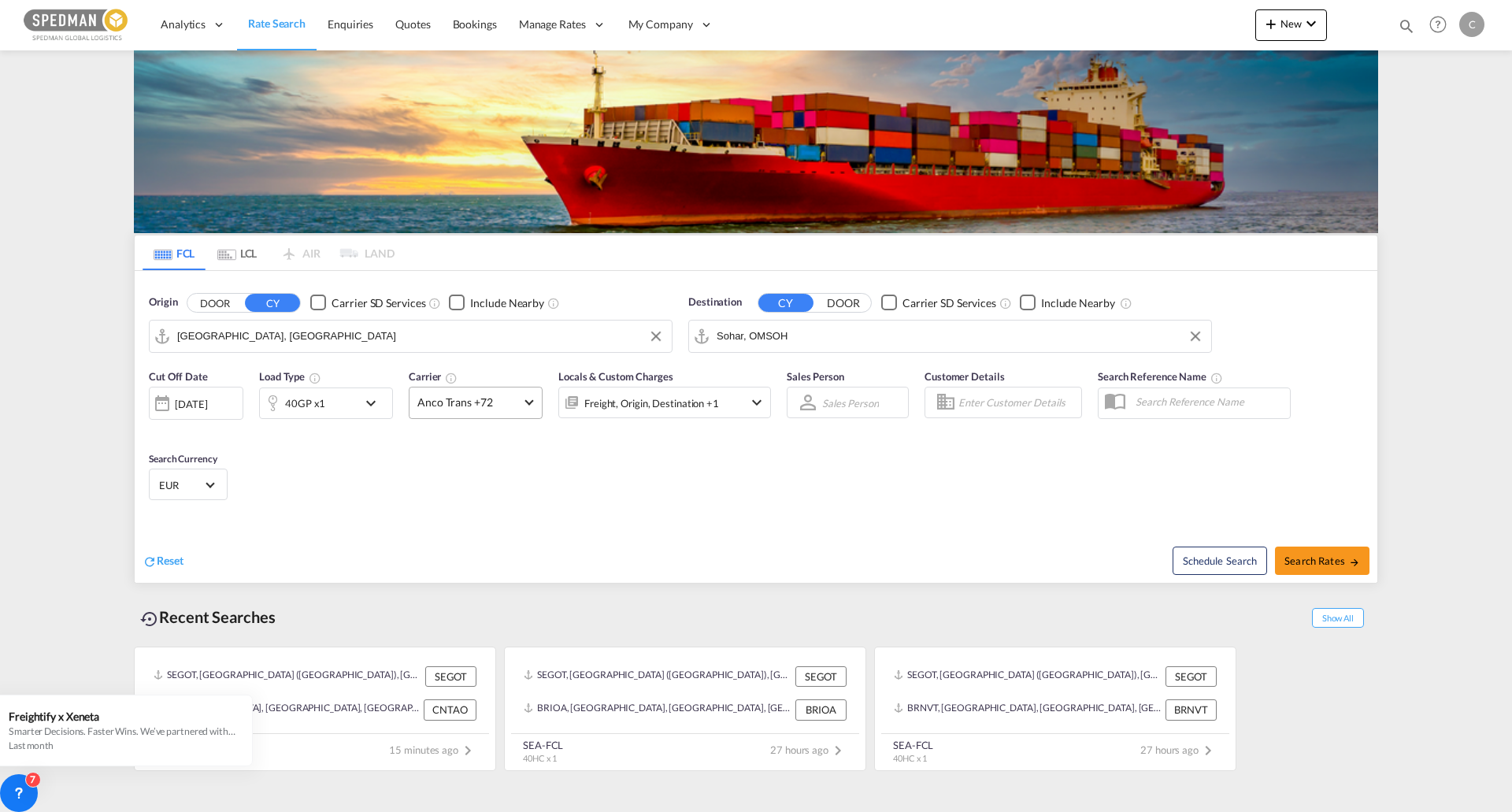
click at [522, 395] on md-select-value "Anco Trans +72" at bounding box center [476, 403] width 132 height 31
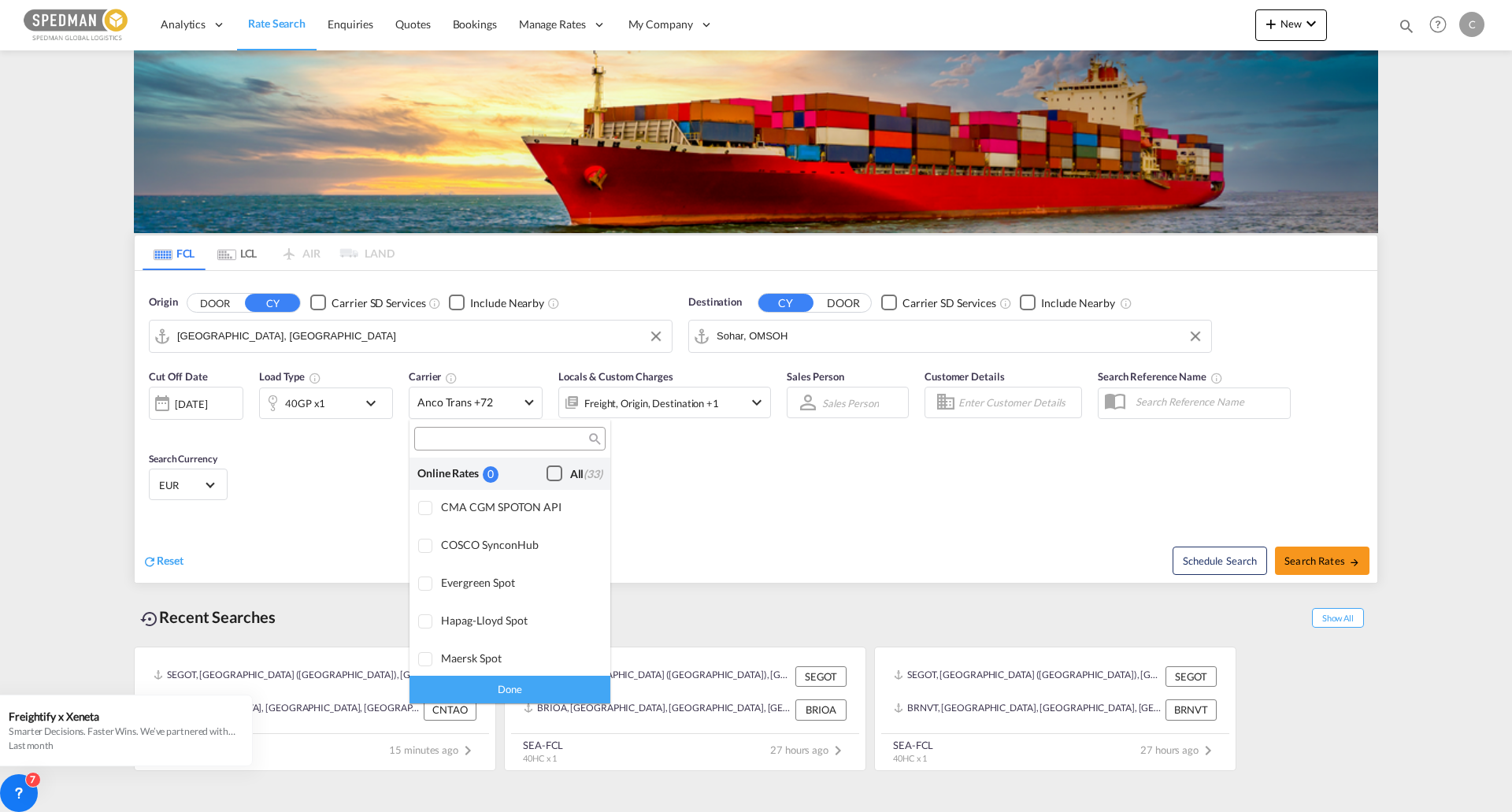
scroll to position [1227, 0]
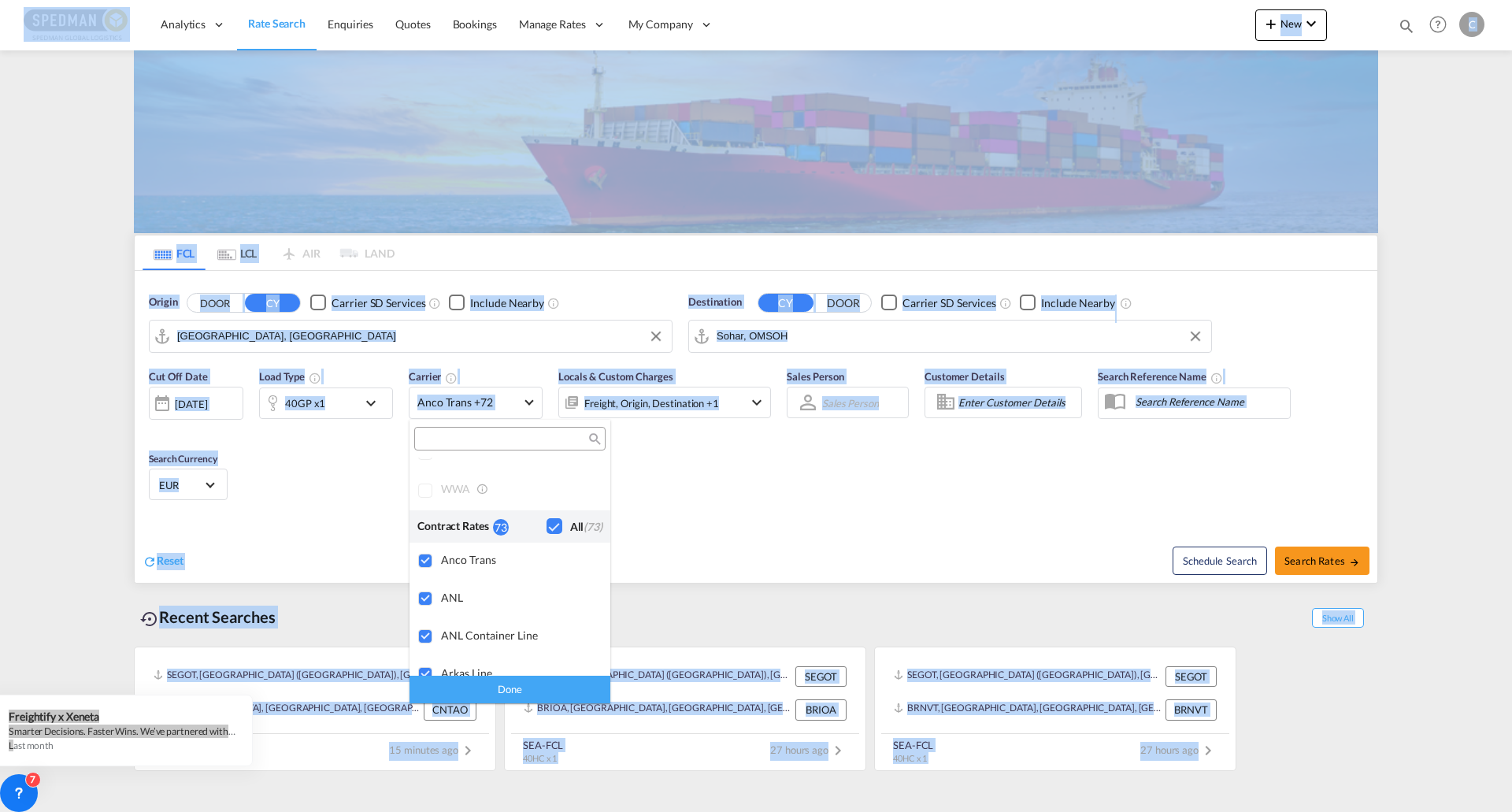
drag, startPoint x: 610, startPoint y: 517, endPoint x: 609, endPoint y: 505, distance: 12.0
click at [609, 505] on body "Analytics Dashboard Rate Search Enquiries Quotes Bookings" at bounding box center [756, 406] width 1512 height 812
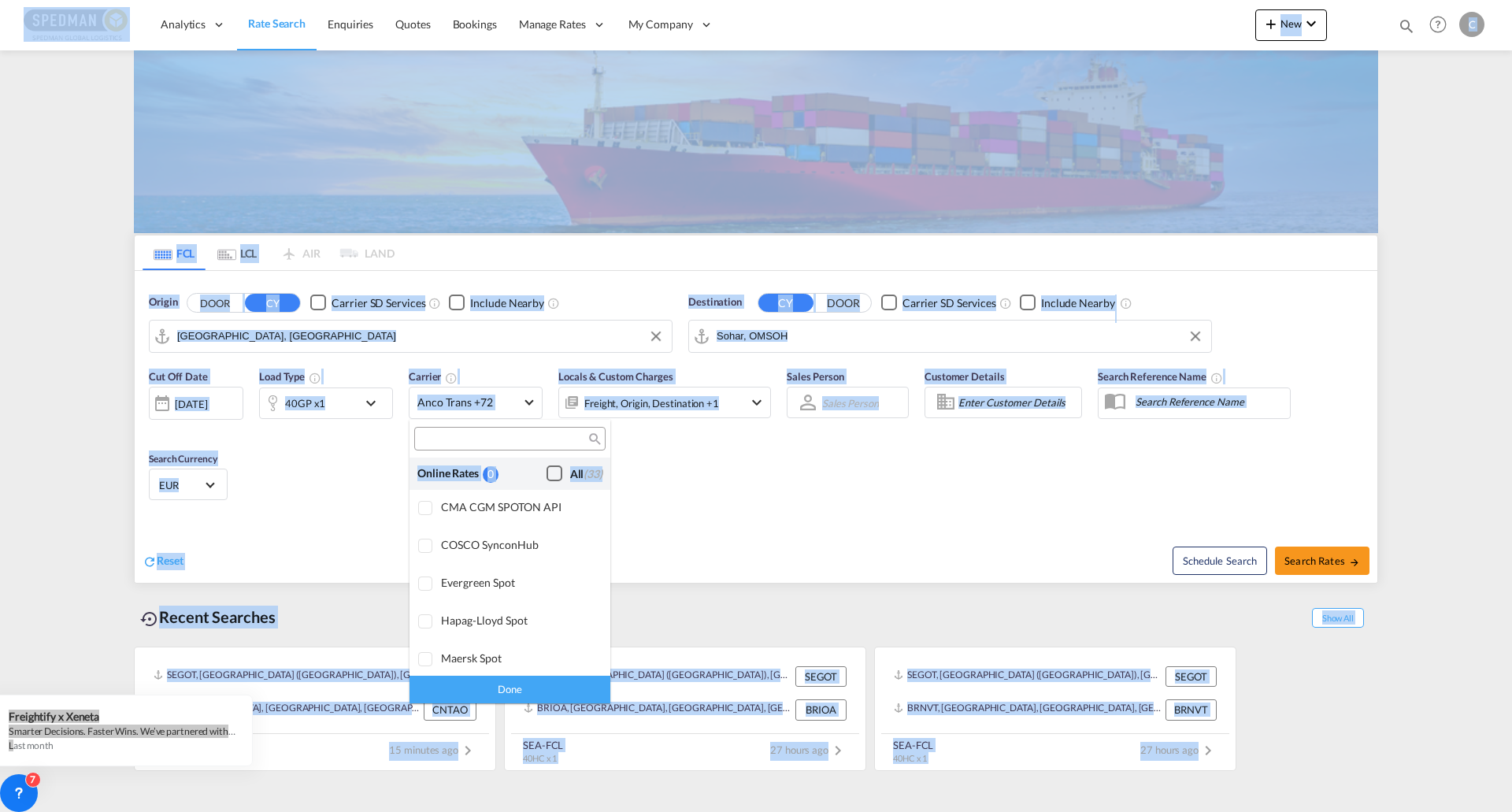
click at [547, 478] on div "Checkbox No Ink" at bounding box center [554, 473] width 16 height 16
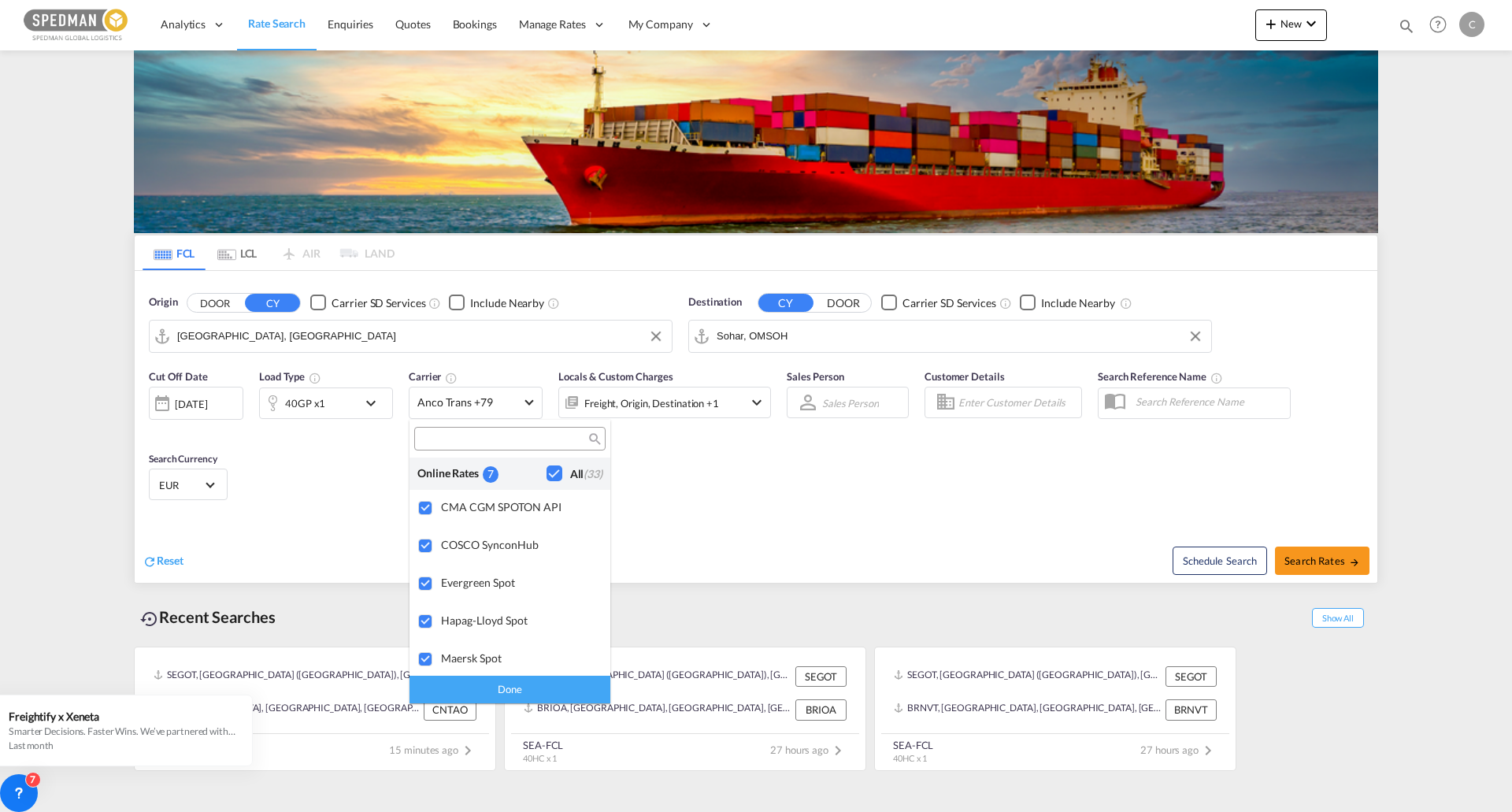
click at [533, 684] on div "Done" at bounding box center [510, 690] width 201 height 28
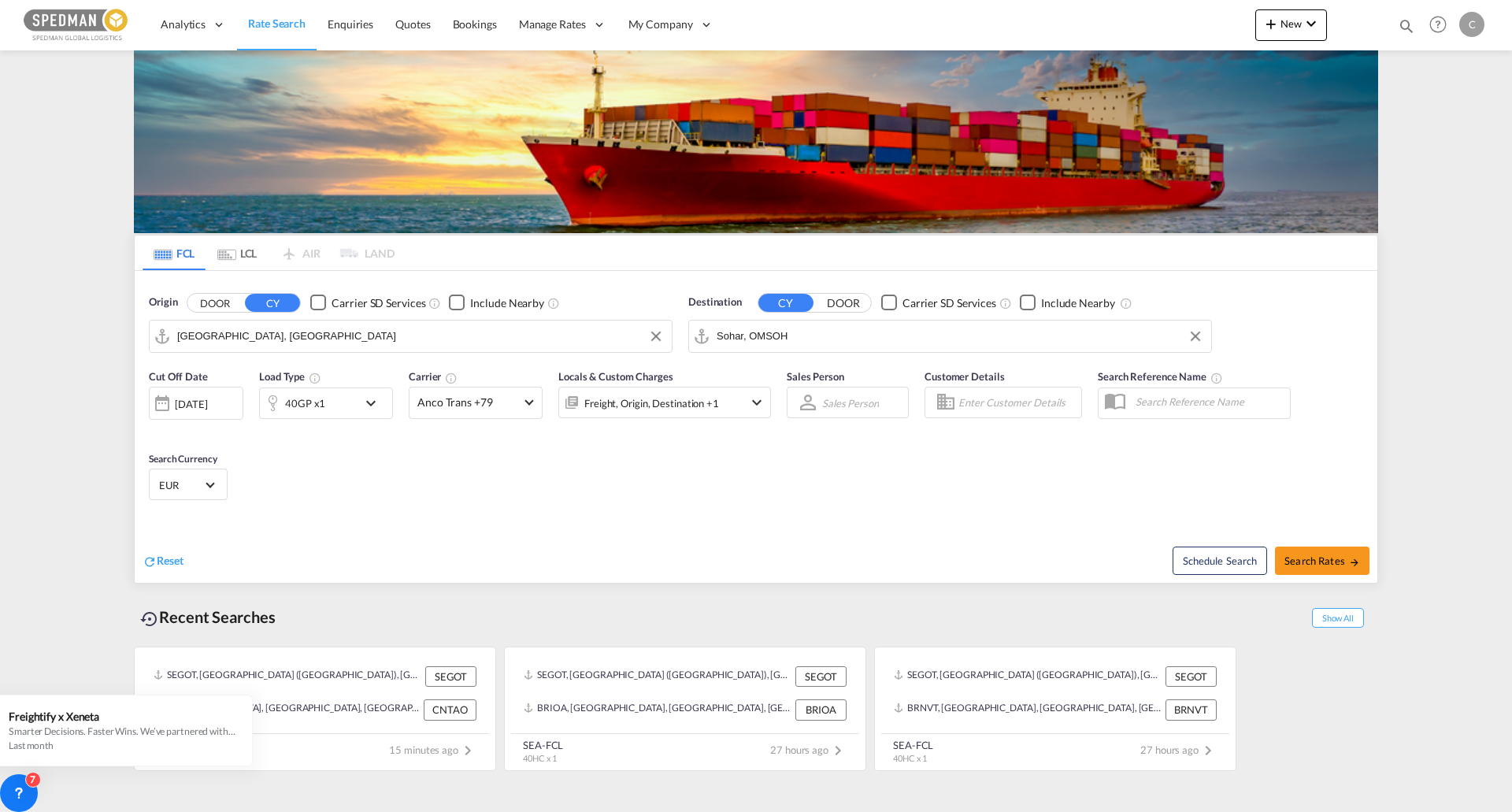
click at [197, 396] on div "[DATE]" at bounding box center [196, 403] width 95 height 33
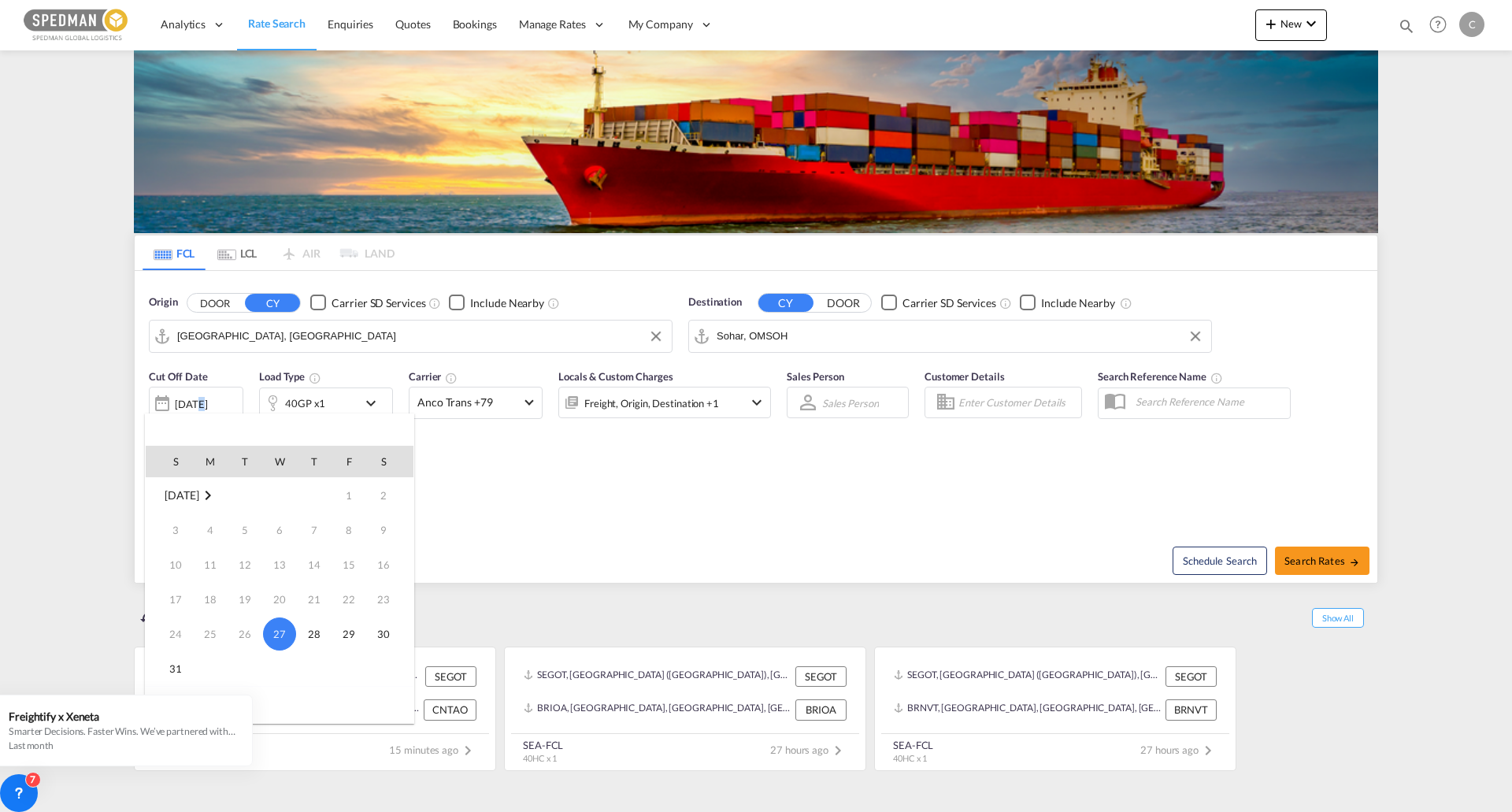
click at [304, 686] on td "Week 6" at bounding box center [314, 668] width 34 height 35
drag, startPoint x: 298, startPoint y: 696, endPoint x: 304, endPoint y: 630, distance: 66.3
click at [177, 672] on span "31" at bounding box center [175, 668] width 32 height 32
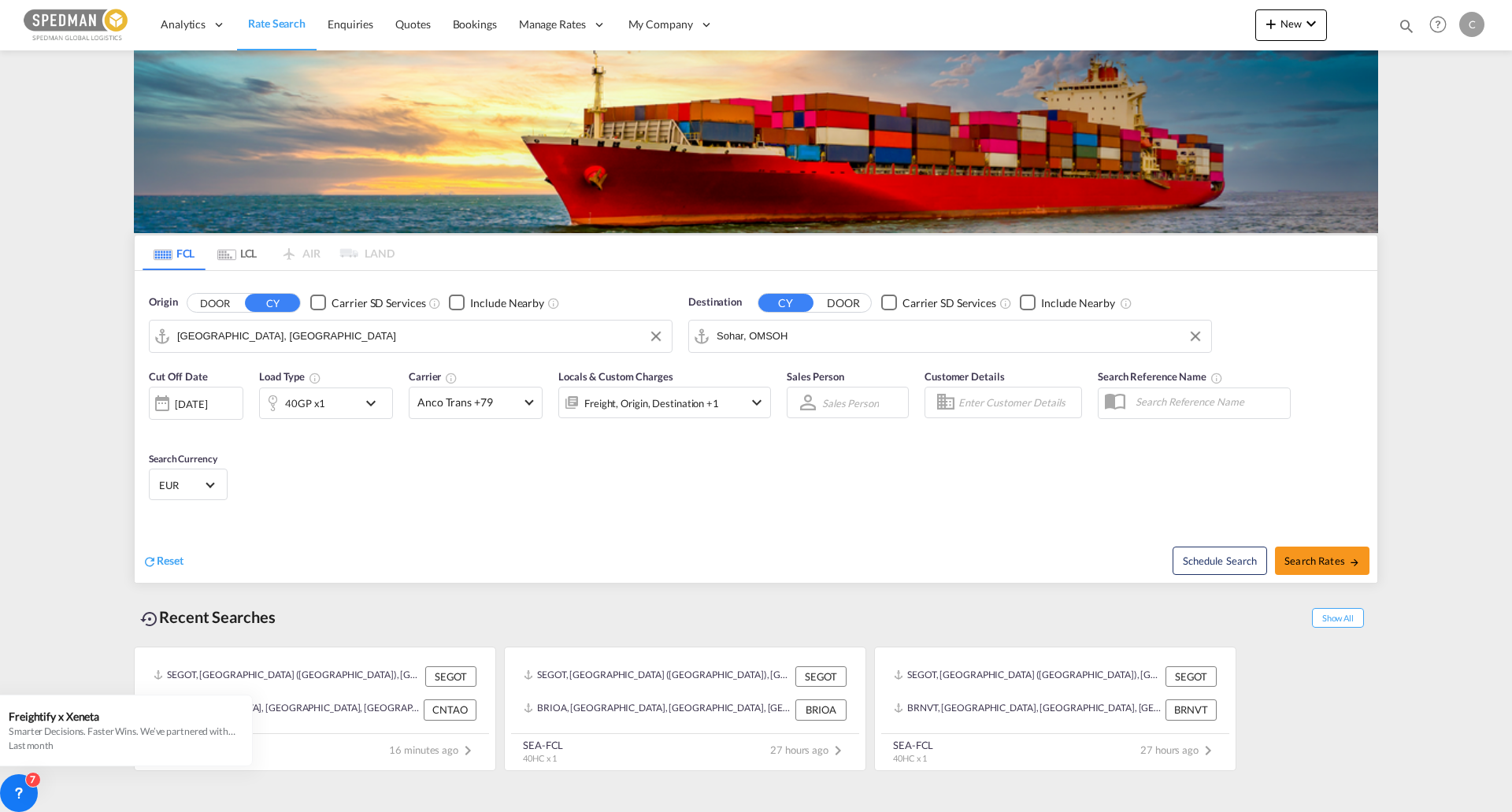
click at [211, 393] on div "[DATE]" at bounding box center [196, 403] width 95 height 33
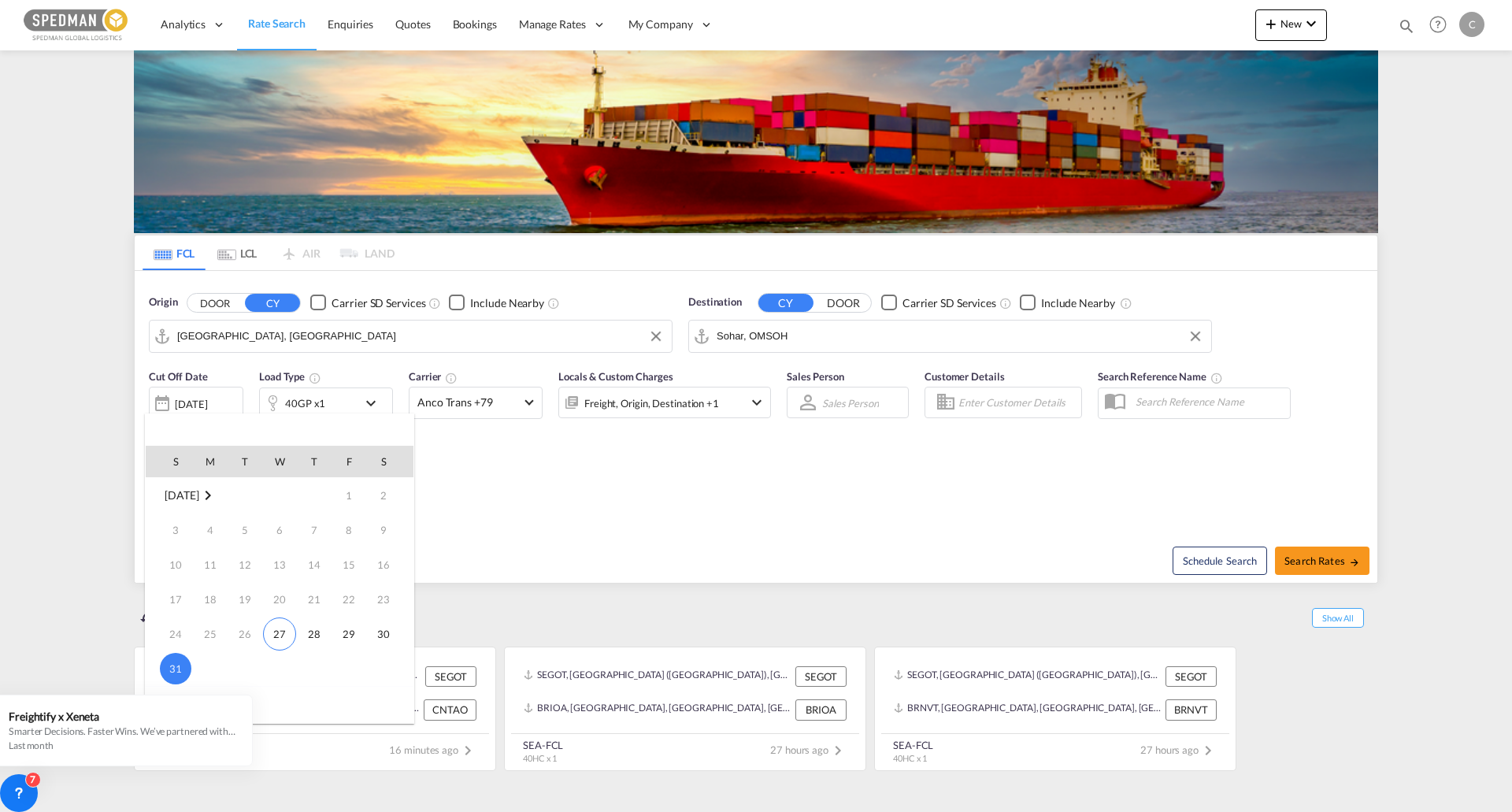
click at [284, 710] on td "[DATE]" at bounding box center [280, 703] width 268 height 35
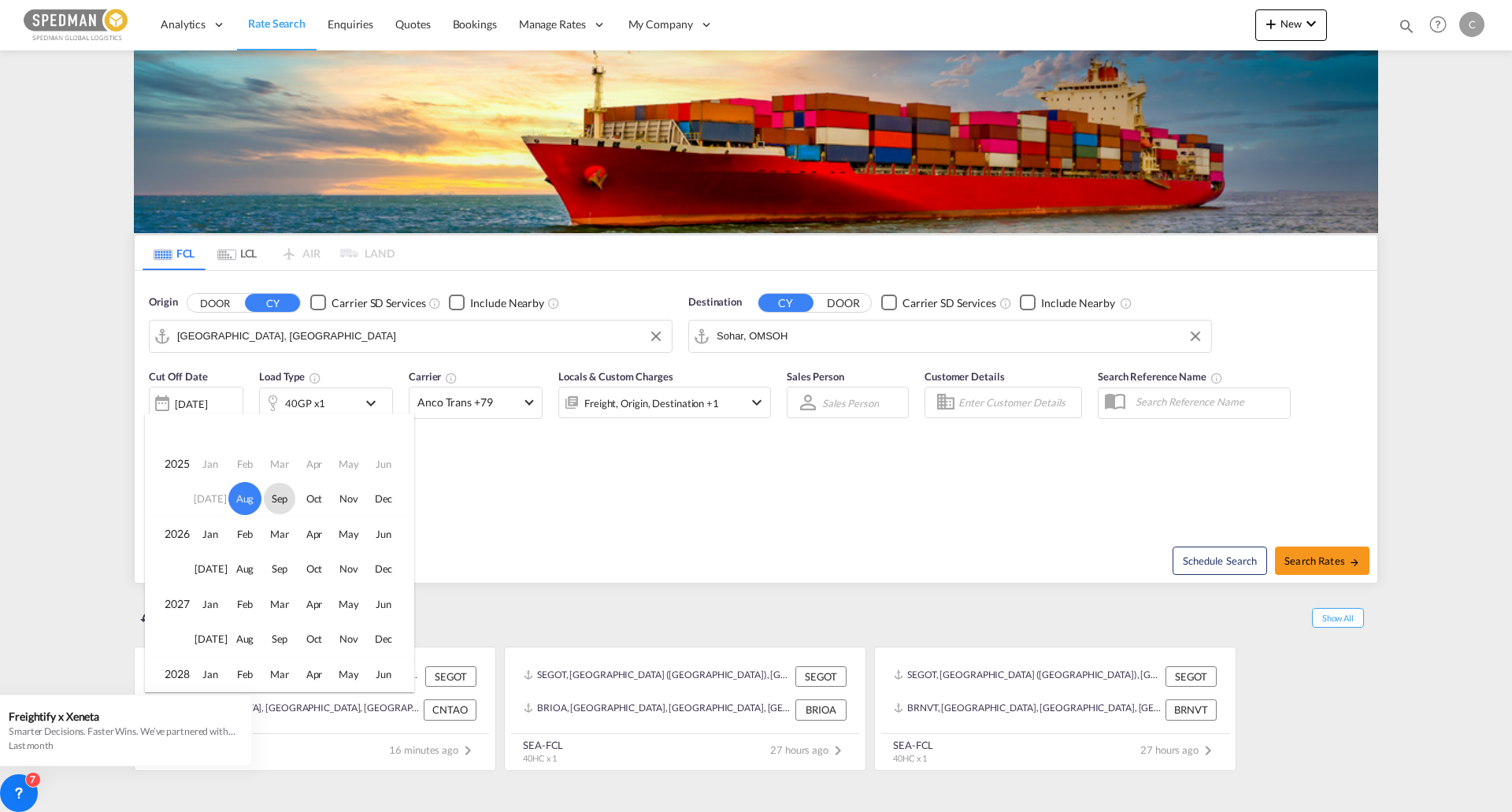
click at [282, 497] on span "Sep" at bounding box center [279, 499] width 32 height 32
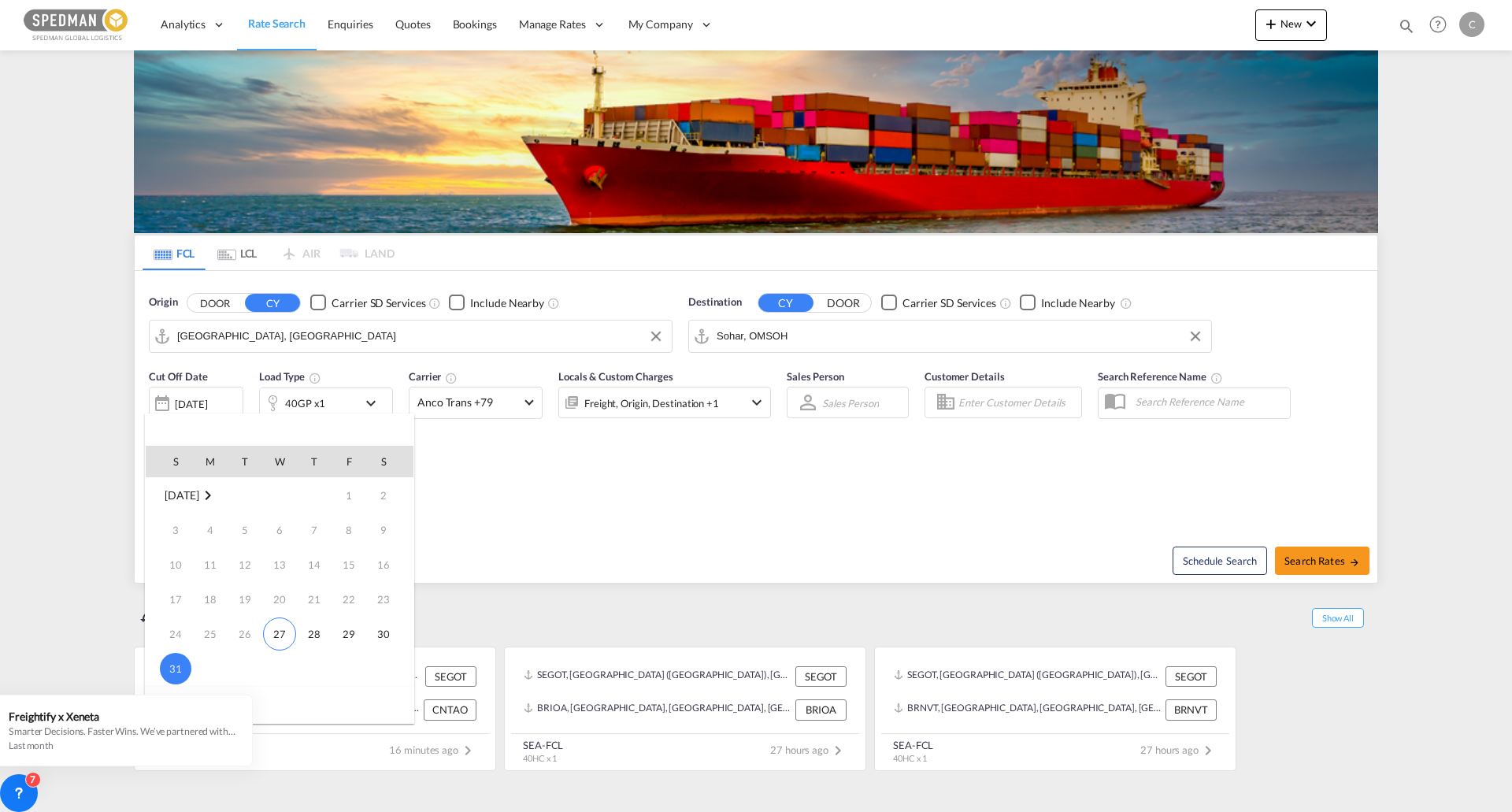
scroll to position [209, 0]
click at [217, 539] on span "1" at bounding box center [210, 530] width 32 height 32
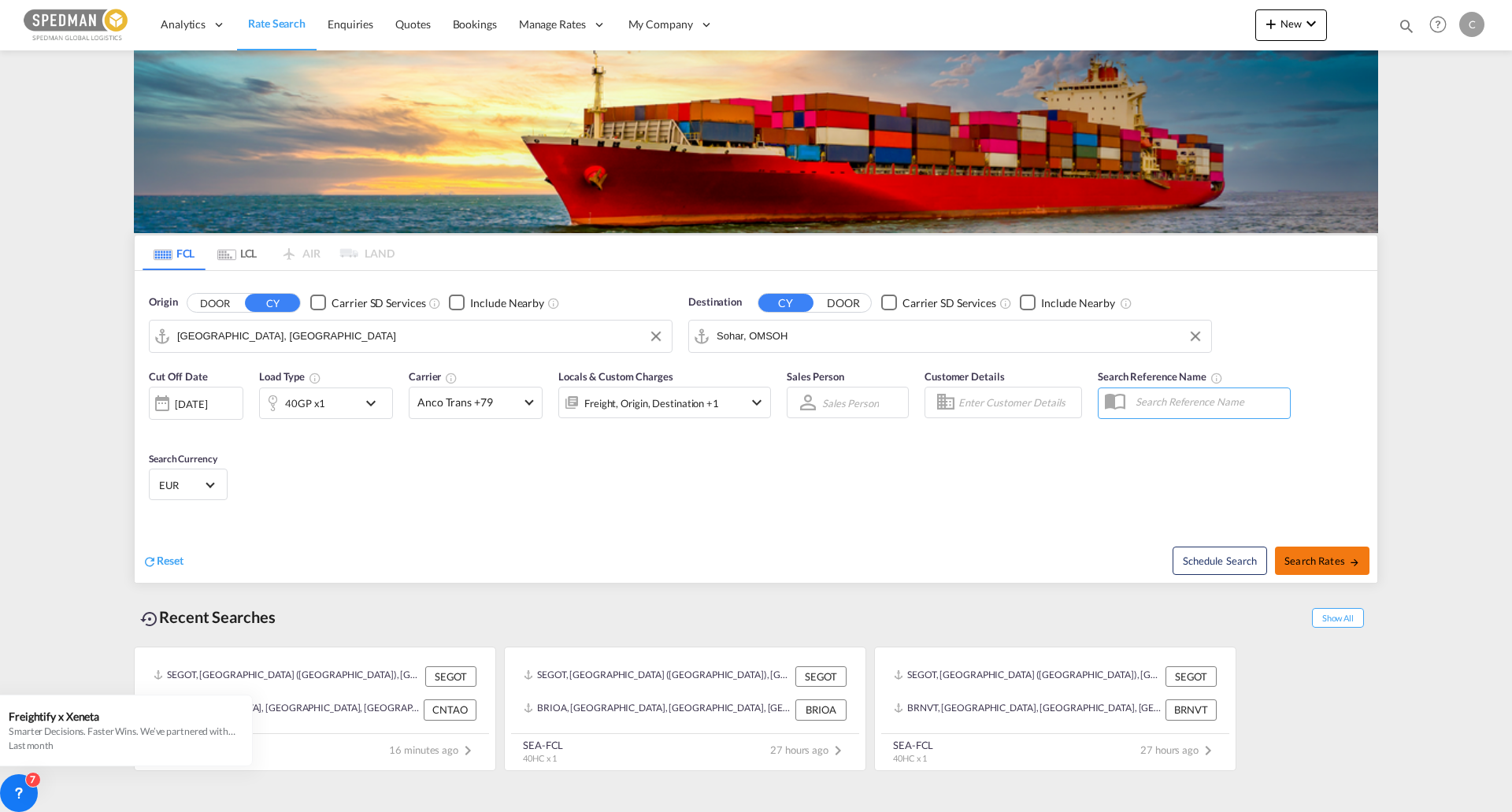
click at [1332, 555] on span "Search Rates" at bounding box center [1322, 560] width 76 height 12
type input "SEHEL to OMSOH / [DATE]"
